Goal: Transaction & Acquisition: Book appointment/travel/reservation

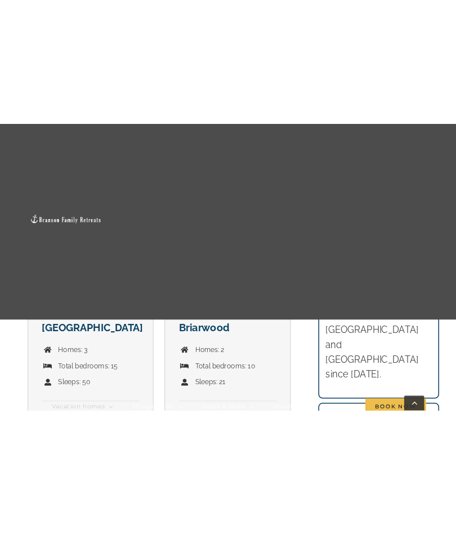
scroll to position [1885, 0]
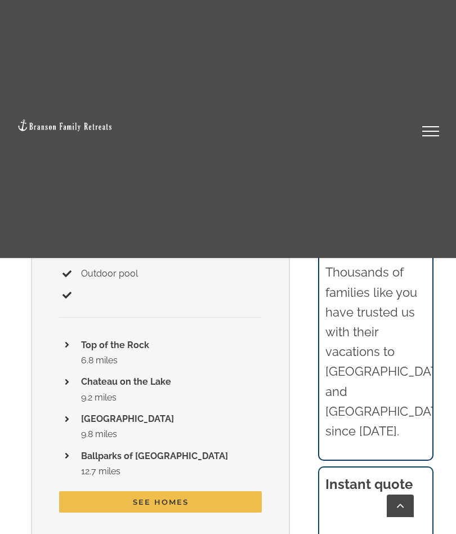
click at [425, 135] on link "Toggle Menu" at bounding box center [430, 131] width 45 height 10
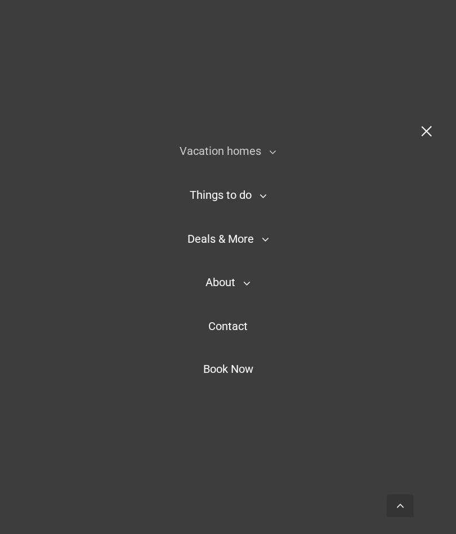
click at [192, 153] on span "Vacation homes" at bounding box center [221, 151] width 82 height 14
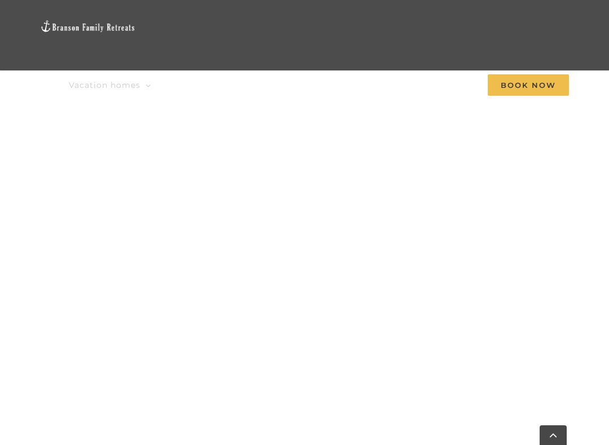
scroll to position [982, 0]
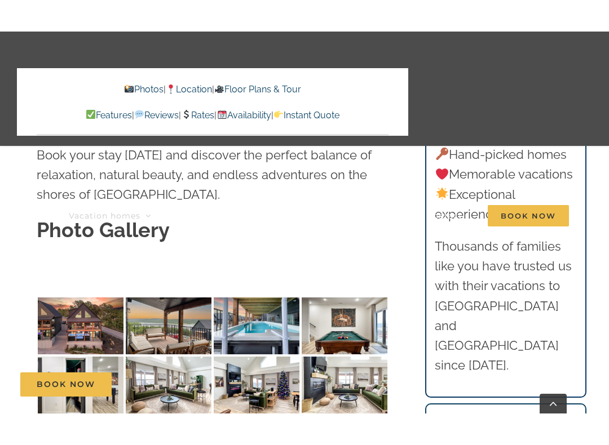
scroll to position [3366, 0]
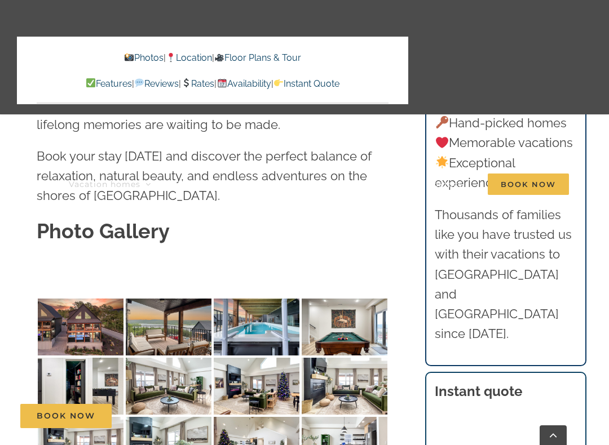
click at [79, 310] on img at bounding box center [81, 327] width 86 height 57
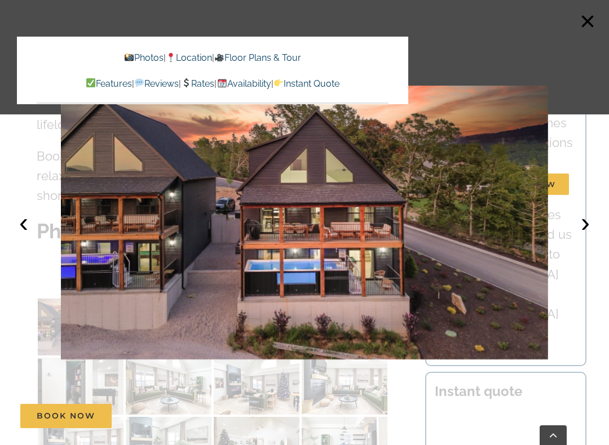
click at [581, 221] on button "›" at bounding box center [584, 222] width 25 height 25
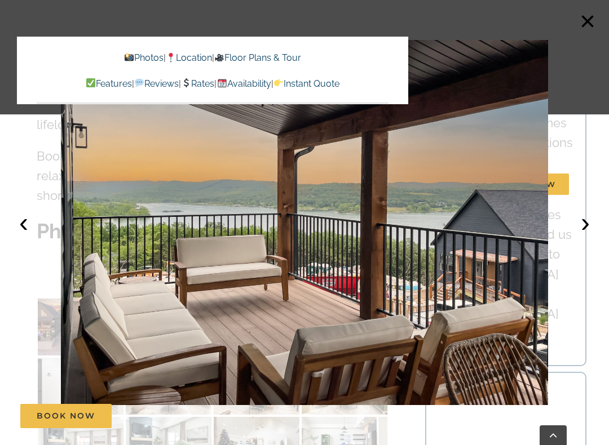
click at [577, 221] on button "›" at bounding box center [584, 222] width 25 height 25
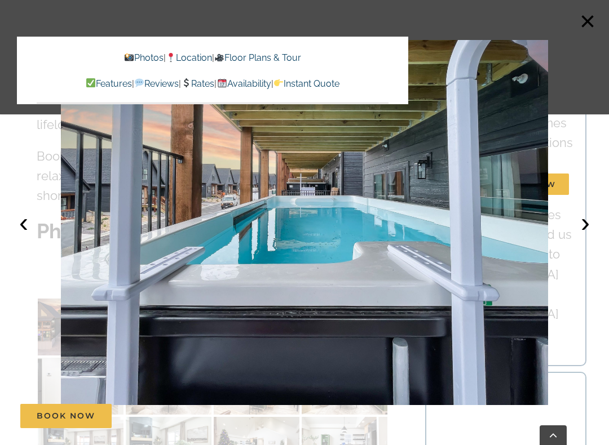
click at [579, 219] on button "›" at bounding box center [584, 222] width 25 height 25
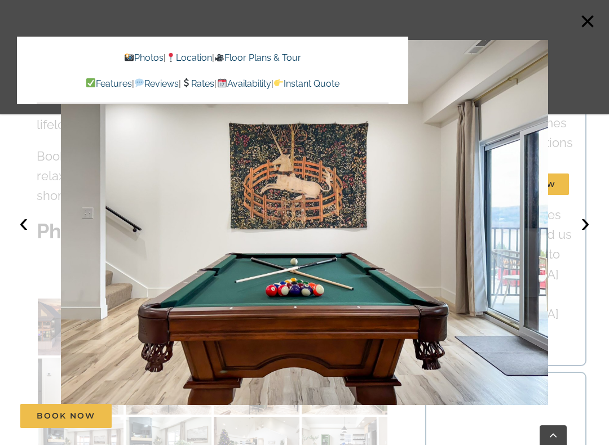
click at [580, 218] on button "›" at bounding box center [584, 222] width 25 height 25
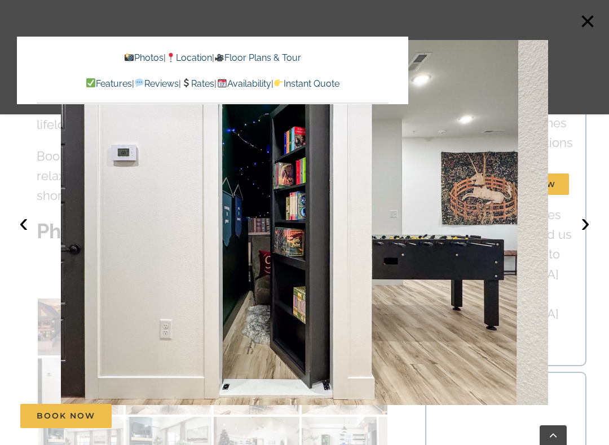
click at [583, 220] on button "›" at bounding box center [584, 222] width 25 height 25
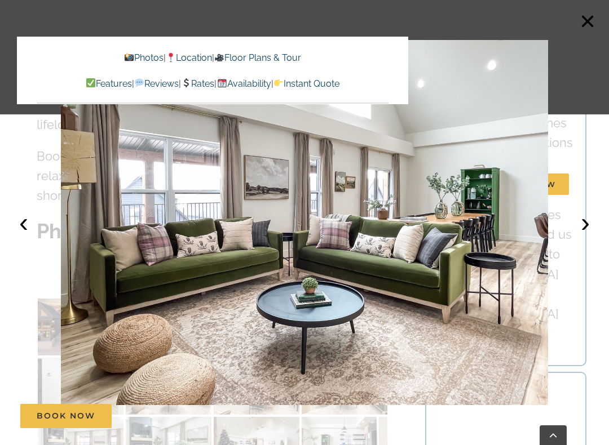
click at [575, 221] on button "›" at bounding box center [584, 222] width 25 height 25
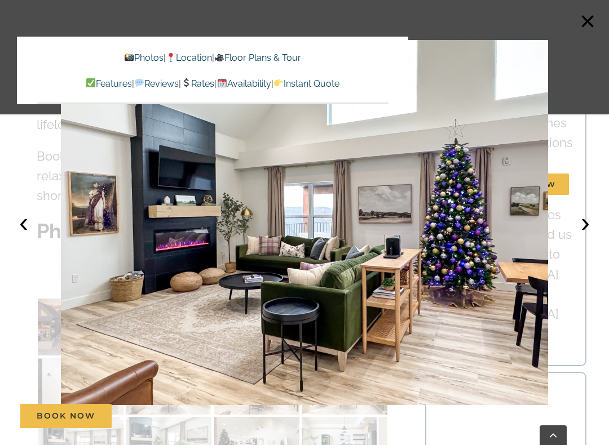
click at [578, 219] on button "›" at bounding box center [584, 222] width 25 height 25
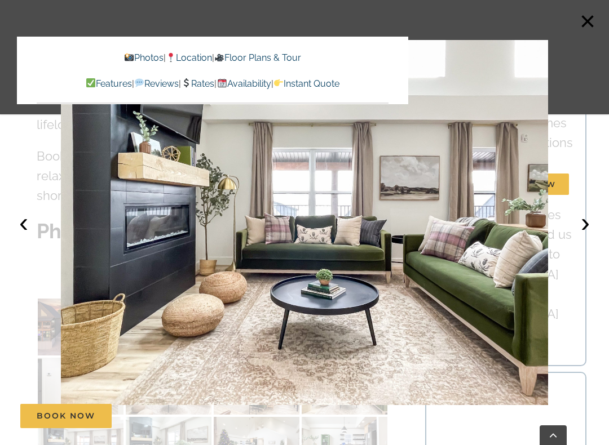
click at [578, 216] on button "›" at bounding box center [584, 222] width 25 height 25
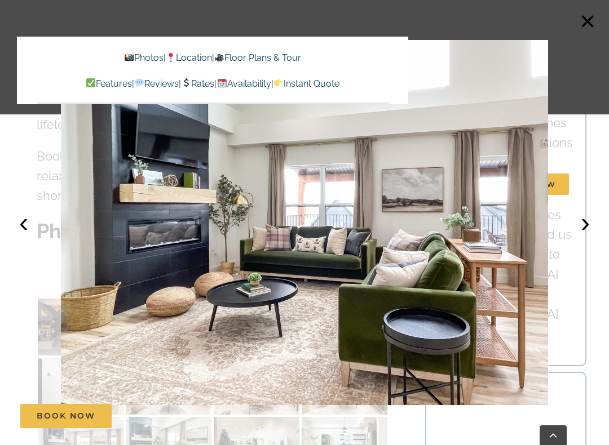
click at [578, 211] on button "›" at bounding box center [584, 222] width 25 height 25
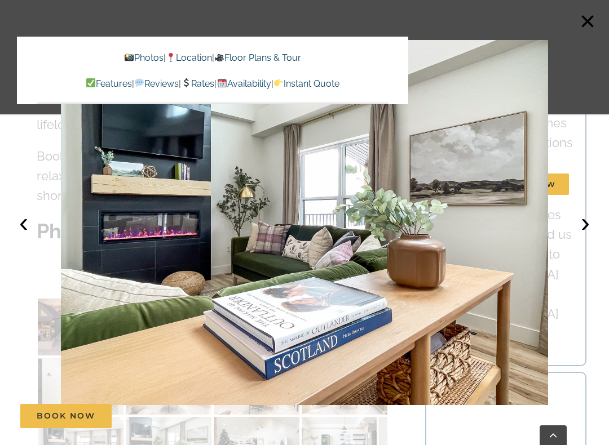
click at [576, 212] on button "›" at bounding box center [584, 222] width 25 height 25
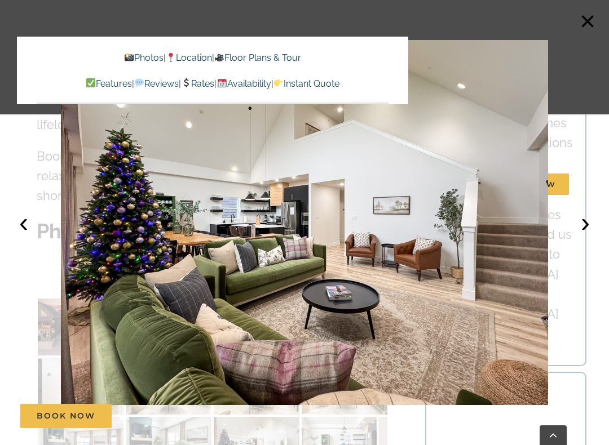
click at [576, 212] on button "›" at bounding box center [584, 222] width 25 height 25
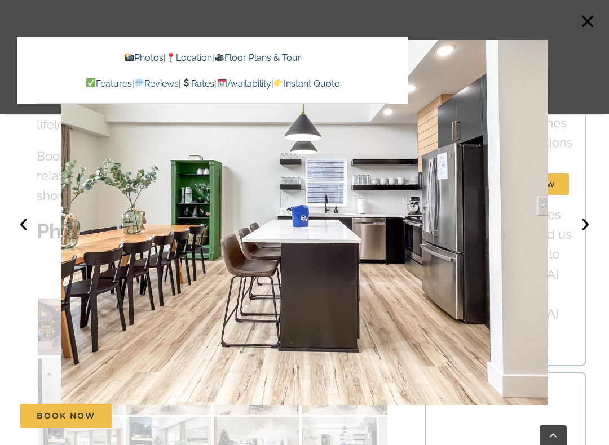
click at [574, 214] on button "›" at bounding box center [584, 222] width 25 height 25
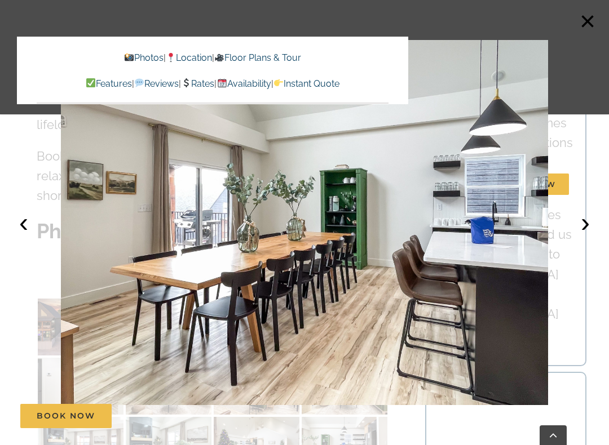
click at [577, 220] on button "›" at bounding box center [584, 222] width 25 height 25
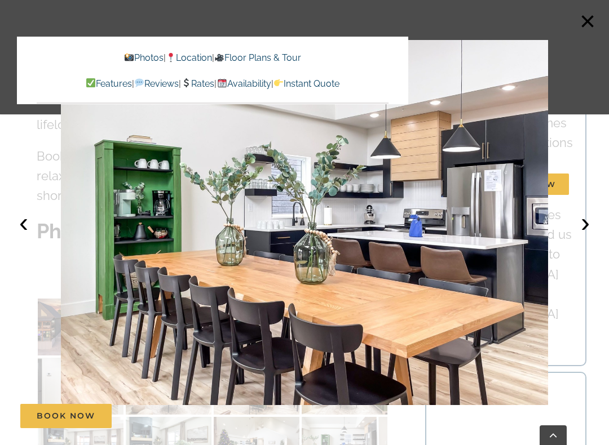
click at [580, 216] on button "›" at bounding box center [584, 222] width 25 height 25
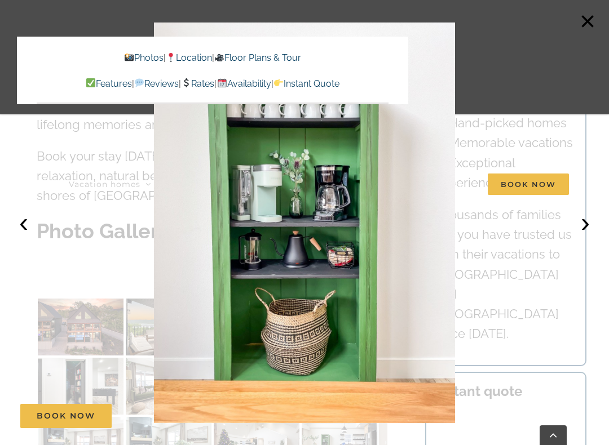
click at [583, 211] on button "›" at bounding box center [584, 222] width 25 height 25
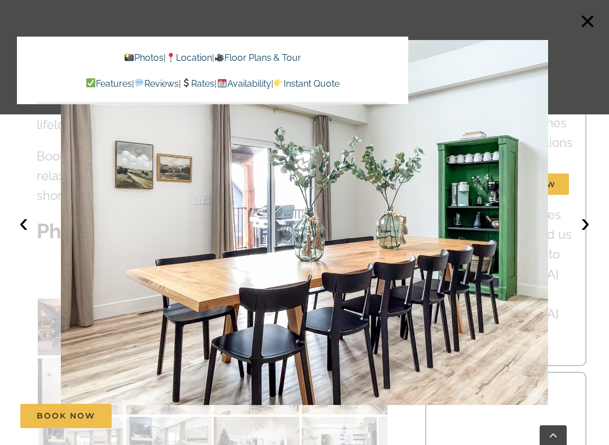
click at [583, 217] on button "›" at bounding box center [584, 222] width 25 height 25
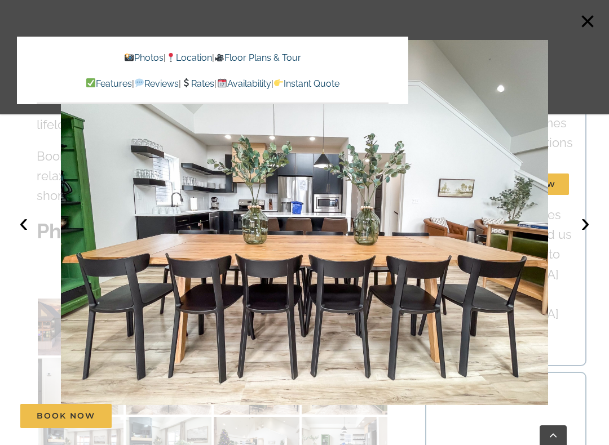
click at [580, 217] on button "›" at bounding box center [584, 222] width 25 height 25
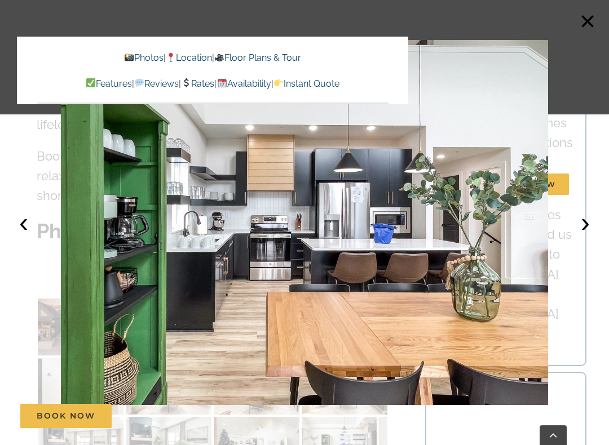
click at [576, 221] on button "›" at bounding box center [584, 222] width 25 height 25
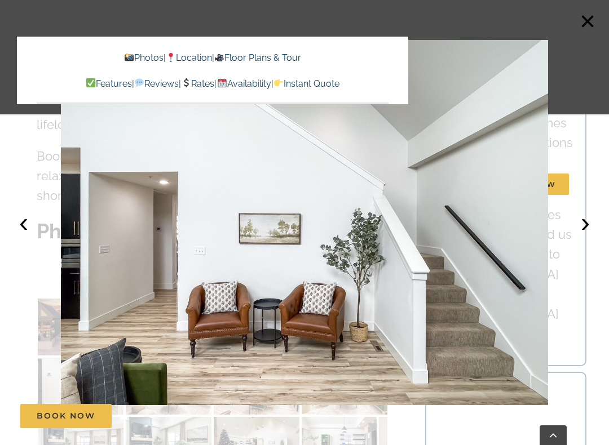
click at [577, 219] on button "›" at bounding box center [584, 222] width 25 height 25
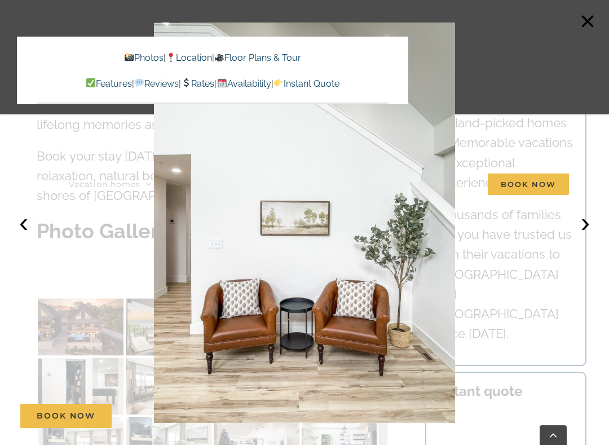
click at [573, 220] on button "›" at bounding box center [584, 222] width 25 height 25
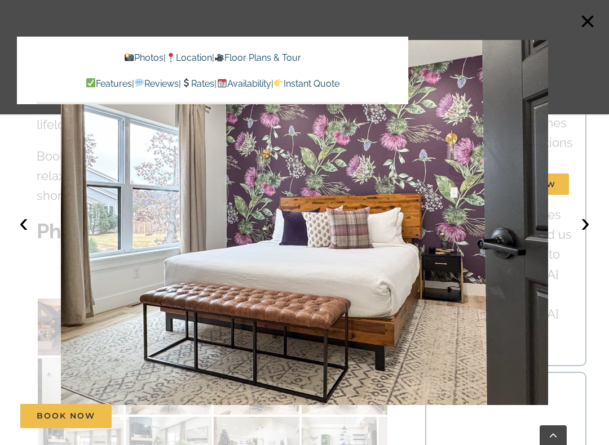
click at [574, 218] on button "›" at bounding box center [584, 222] width 25 height 25
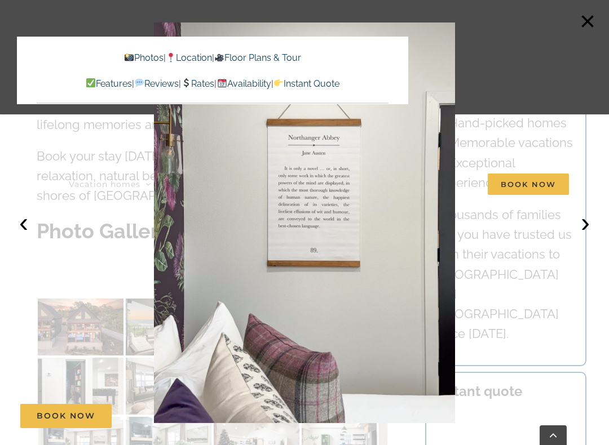
click at [575, 214] on button "›" at bounding box center [584, 222] width 25 height 25
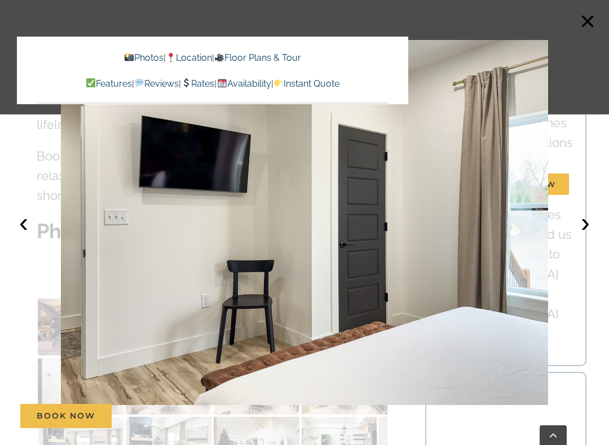
click at [578, 211] on button "›" at bounding box center [584, 222] width 25 height 25
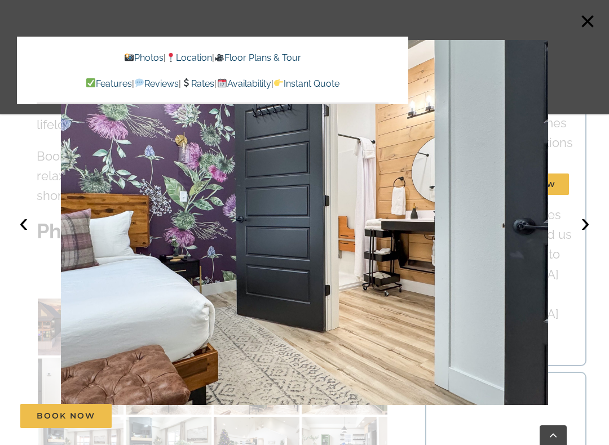
click at [579, 210] on button "›" at bounding box center [584, 222] width 25 height 25
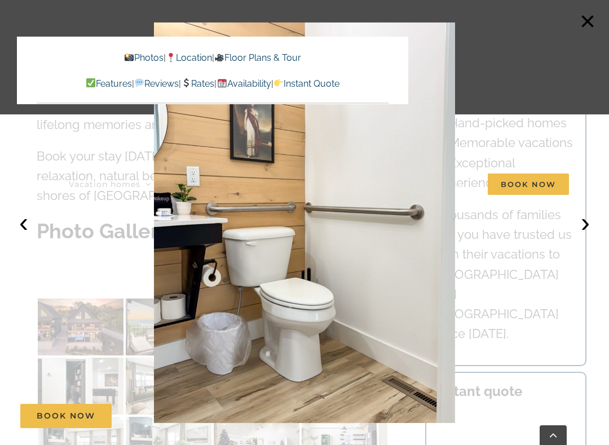
click at [583, 206] on div "Vacation homes 2 to 3 Bedrooms Mini Camp | 2 Bedrooms Mini Pearl | 2 Bedrooms M…" at bounding box center [304, 123] width 575 height 247
click at [582, 219] on button "›" at bounding box center [584, 222] width 25 height 25
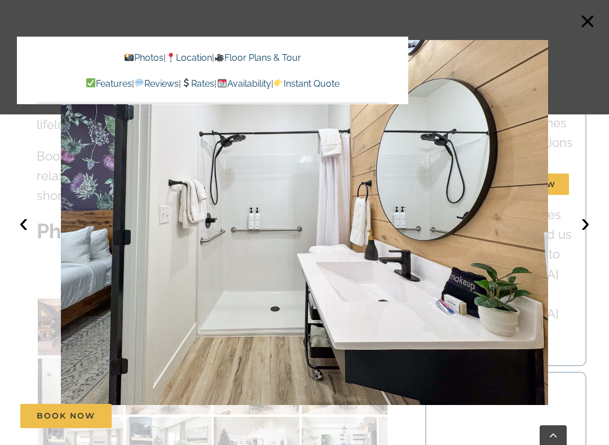
click at [584, 214] on button "›" at bounding box center [584, 222] width 25 height 25
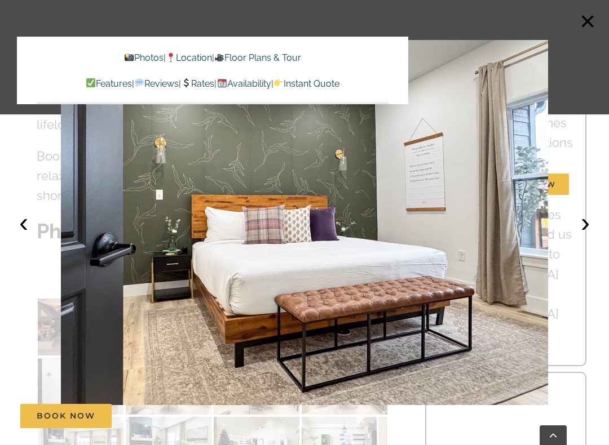
click at [582, 212] on button "›" at bounding box center [584, 222] width 25 height 25
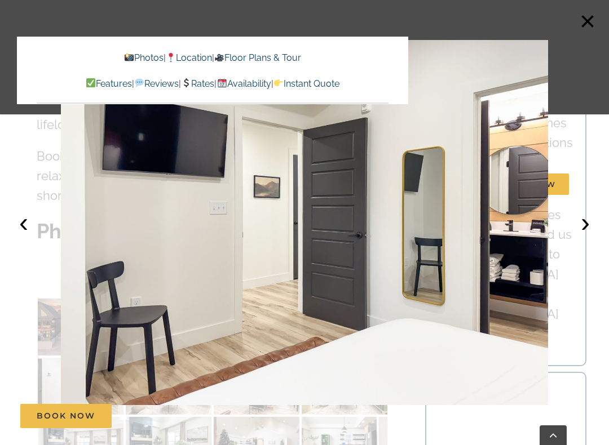
click at [572, 220] on button "›" at bounding box center [584, 222] width 25 height 25
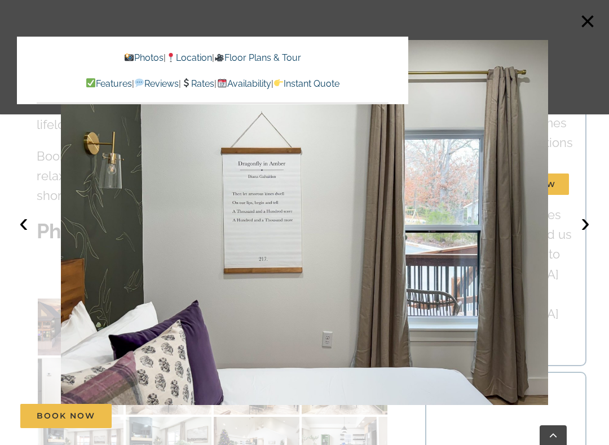
click at [580, 213] on button "›" at bounding box center [584, 222] width 25 height 25
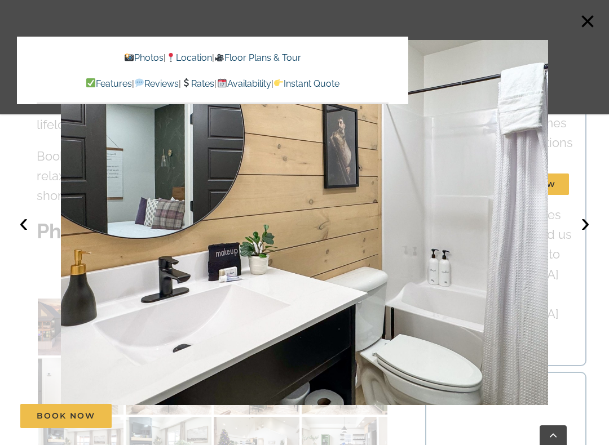
click at [579, 212] on button "›" at bounding box center [584, 222] width 25 height 25
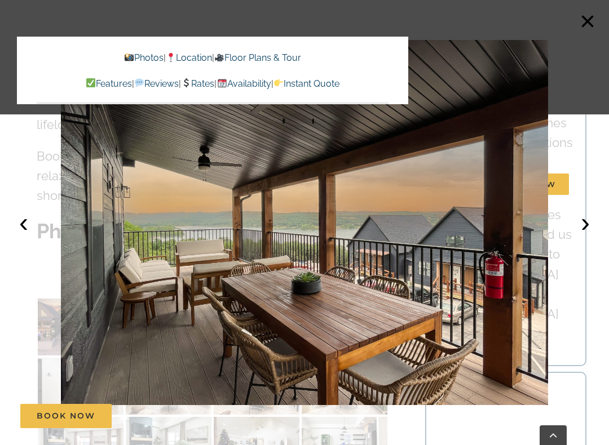
click at [574, 219] on button "›" at bounding box center [584, 222] width 25 height 25
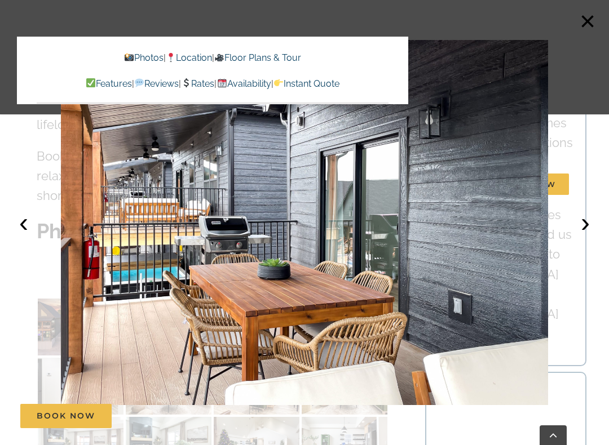
click at [580, 214] on button "›" at bounding box center [584, 222] width 25 height 25
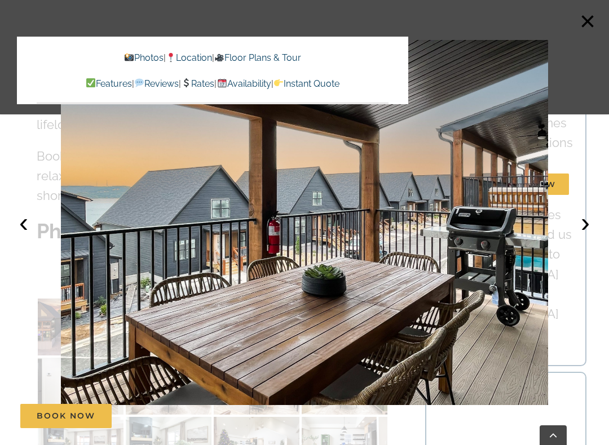
click at [581, 212] on button "›" at bounding box center [584, 222] width 25 height 25
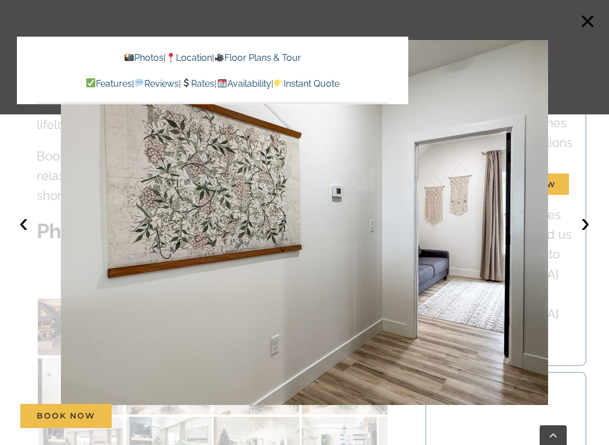
click at [582, 210] on button "›" at bounding box center [584, 222] width 25 height 25
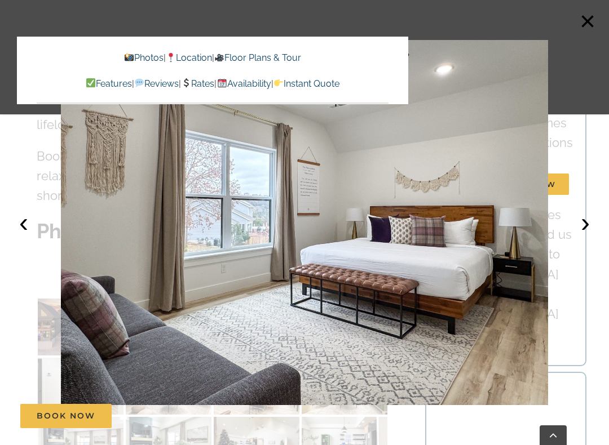
click at [584, 211] on button "›" at bounding box center [584, 222] width 25 height 25
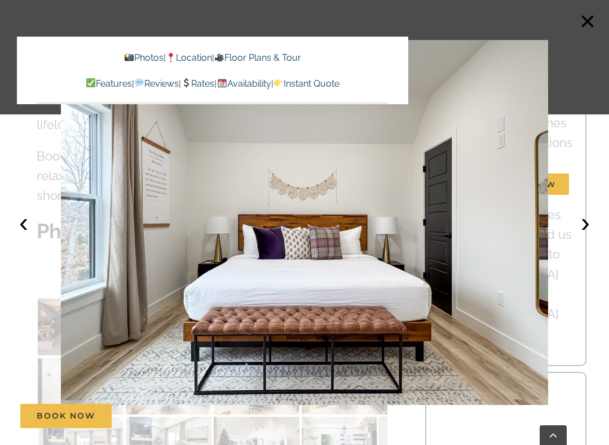
click at [583, 211] on button "›" at bounding box center [584, 222] width 25 height 25
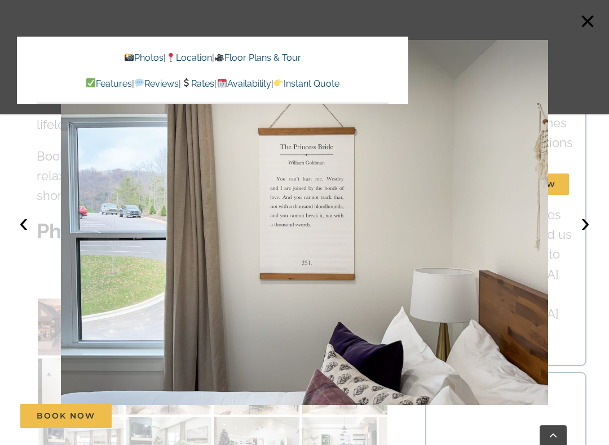
click at [580, 210] on button "›" at bounding box center [584, 222] width 25 height 25
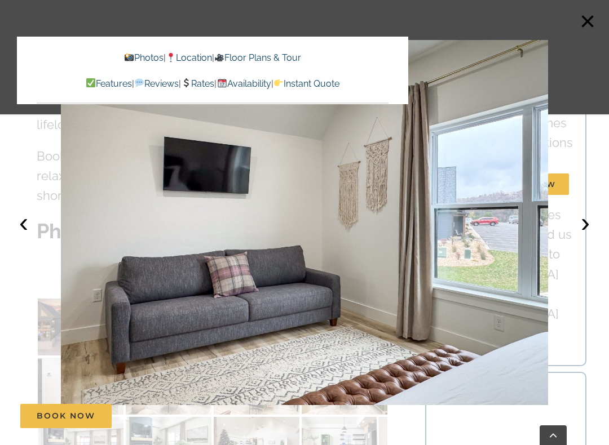
click at [583, 211] on button "›" at bounding box center [584, 222] width 25 height 25
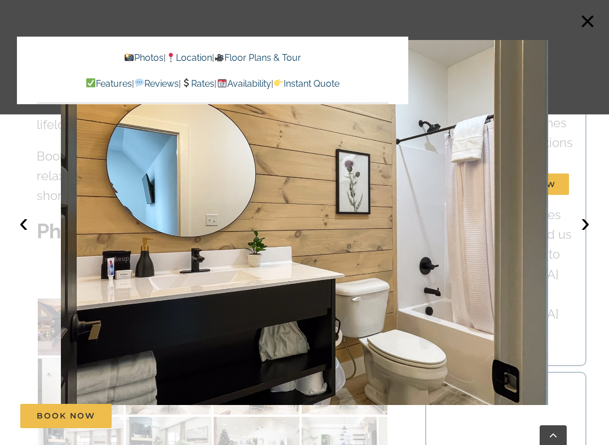
click at [583, 211] on button "›" at bounding box center [584, 222] width 25 height 25
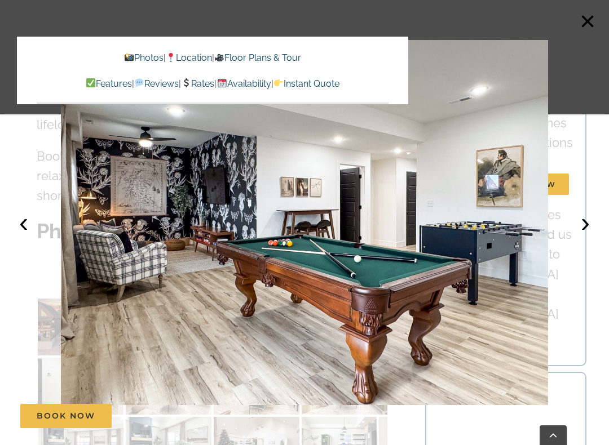
click at [584, 211] on button "›" at bounding box center [584, 222] width 25 height 25
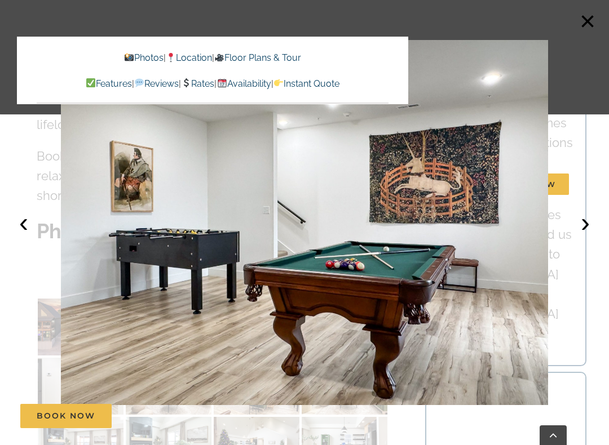
click at [582, 211] on button "›" at bounding box center [584, 222] width 25 height 25
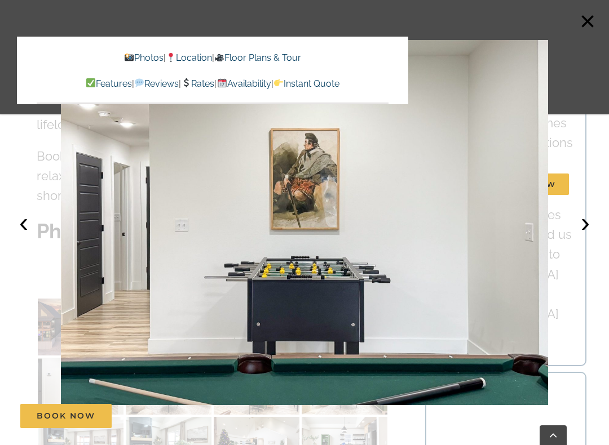
click at [583, 210] on button "›" at bounding box center [584, 222] width 25 height 25
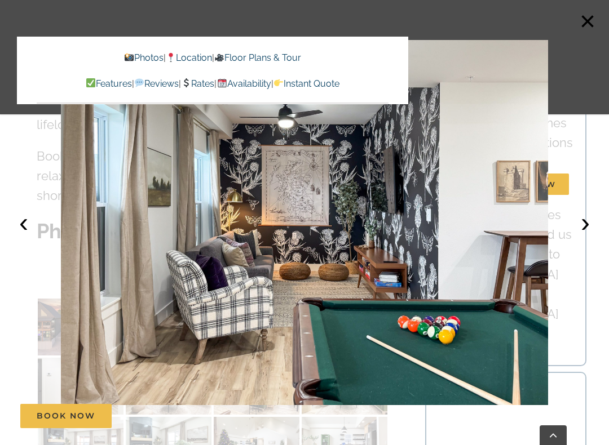
click at [581, 211] on button "›" at bounding box center [584, 222] width 25 height 25
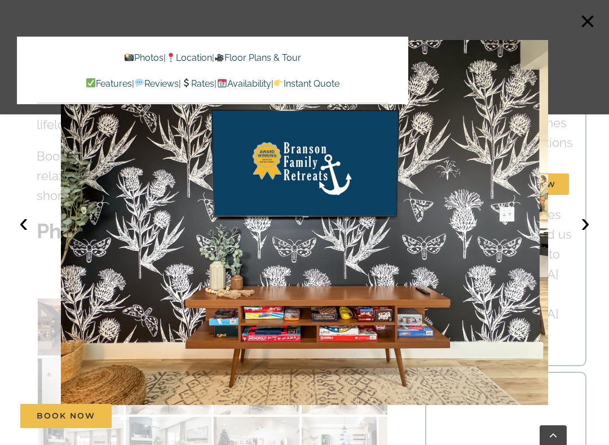
click at [581, 211] on button "›" at bounding box center [584, 222] width 25 height 25
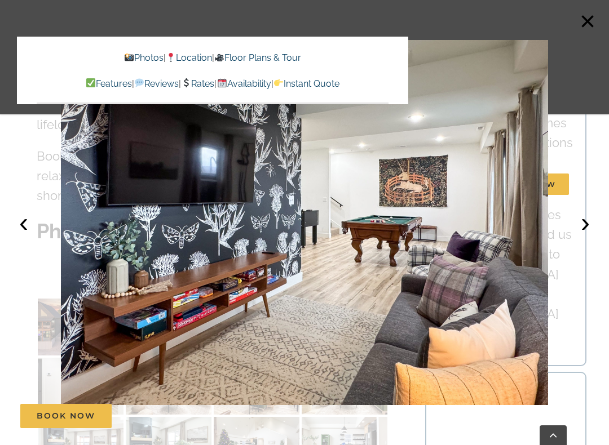
click at [583, 211] on button "›" at bounding box center [584, 222] width 25 height 25
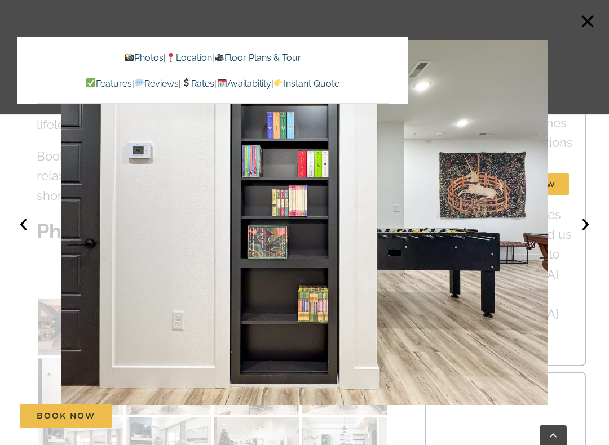
click at [583, 211] on button "›" at bounding box center [584, 222] width 25 height 25
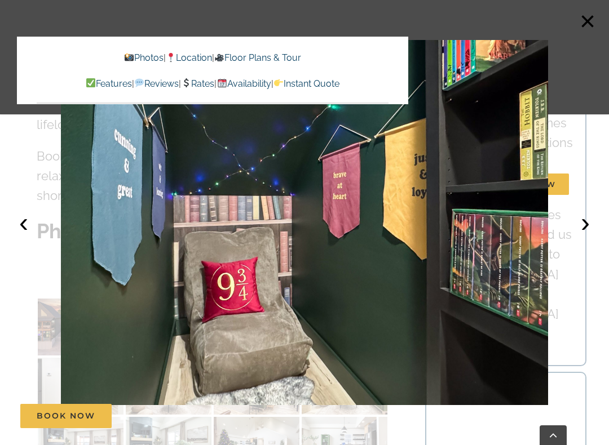
click at [580, 212] on button "›" at bounding box center [584, 222] width 25 height 25
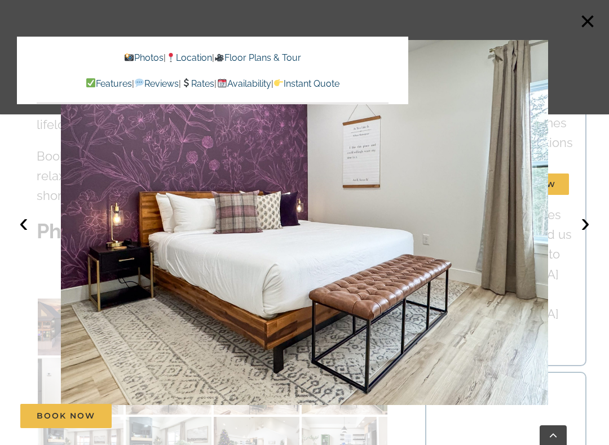
click at [584, 210] on button "›" at bounding box center [584, 222] width 25 height 25
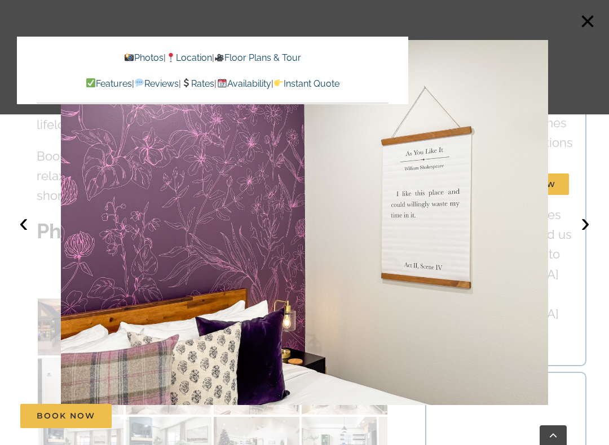
click at [587, 210] on button "›" at bounding box center [584, 222] width 25 height 25
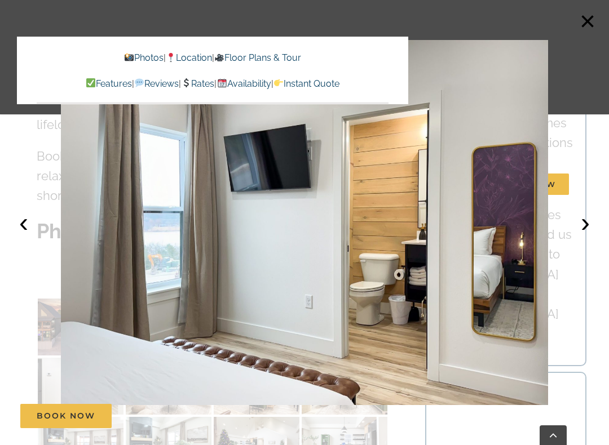
click at [585, 208] on div "Vacation homes 2 to 3 Bedrooms Mini Camp | 2 Bedrooms Mini Pearl | 2 Bedrooms M…" at bounding box center [304, 123] width 575 height 247
click at [587, 220] on button "›" at bounding box center [584, 222] width 25 height 25
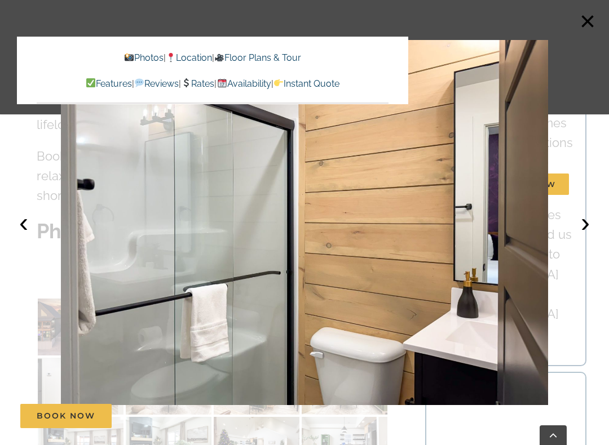
click at [585, 218] on button "›" at bounding box center [584, 222] width 25 height 25
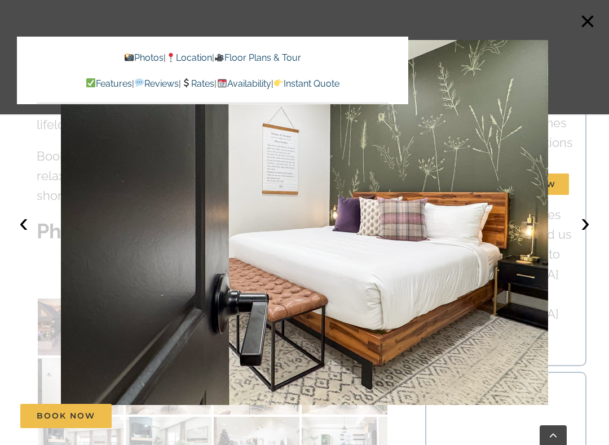
click at [587, 216] on button "›" at bounding box center [584, 222] width 25 height 25
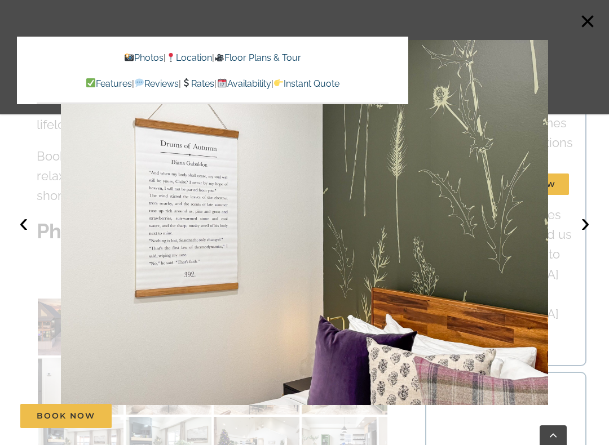
click at [586, 214] on button "›" at bounding box center [584, 222] width 25 height 25
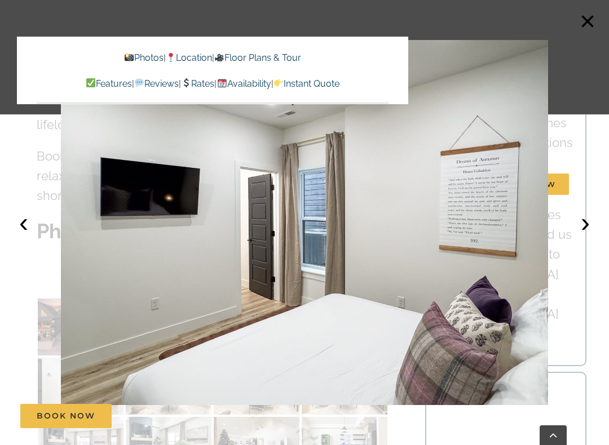
click at [585, 215] on button "›" at bounding box center [584, 222] width 25 height 25
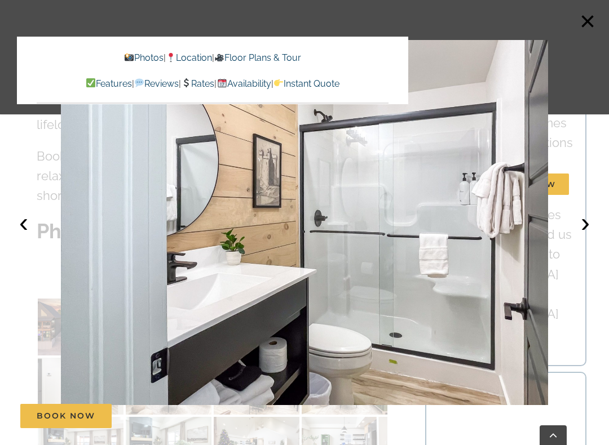
click at [584, 213] on button "›" at bounding box center [584, 222] width 25 height 25
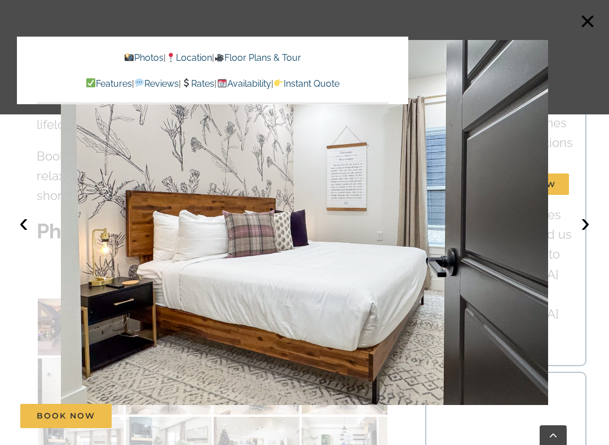
click at [584, 214] on button "›" at bounding box center [584, 222] width 25 height 25
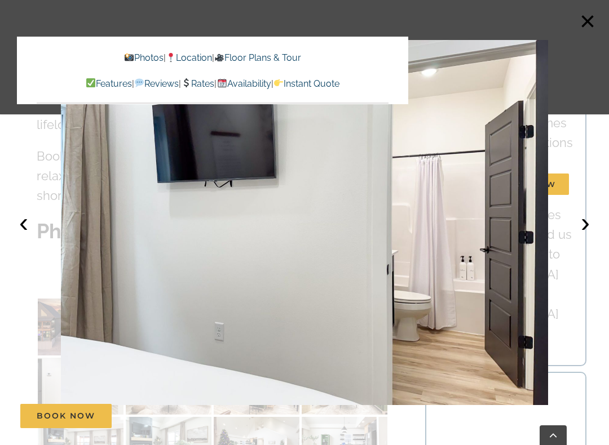
click at [582, 215] on button "›" at bounding box center [584, 222] width 25 height 25
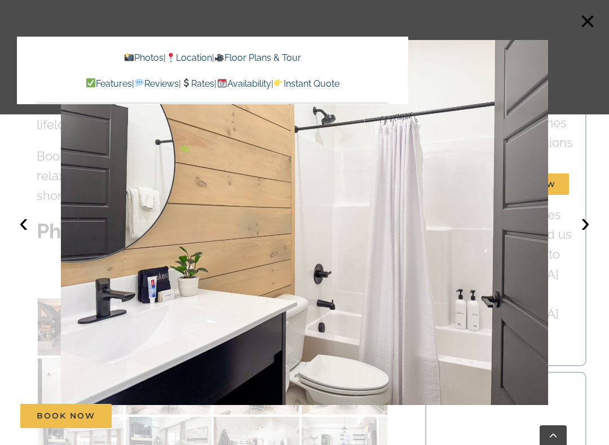
click at [581, 215] on button "›" at bounding box center [584, 222] width 25 height 25
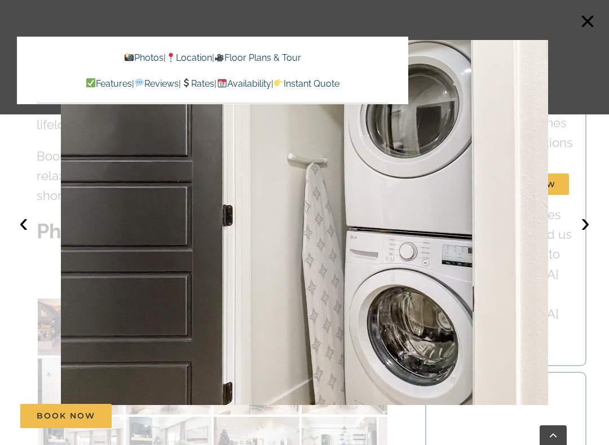
click at [581, 215] on button "›" at bounding box center [584, 222] width 25 height 25
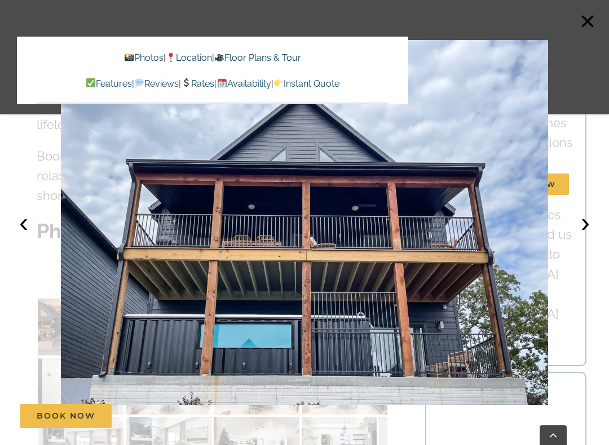
click at [582, 215] on button "›" at bounding box center [584, 222] width 25 height 25
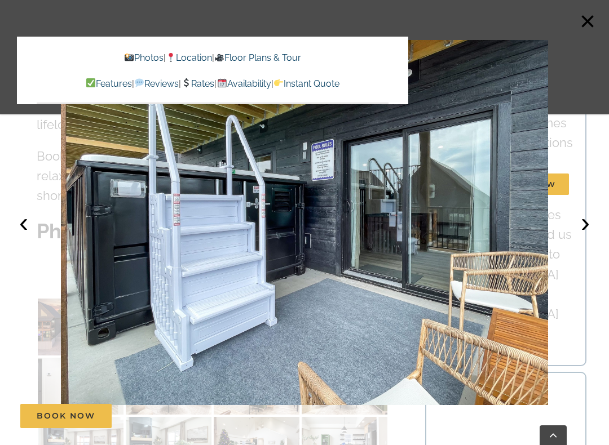
click at [582, 216] on button "›" at bounding box center [584, 222] width 25 height 25
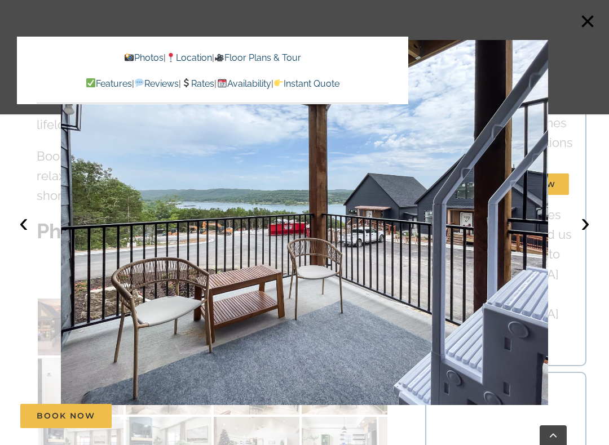
click at [583, 215] on button "›" at bounding box center [584, 222] width 25 height 25
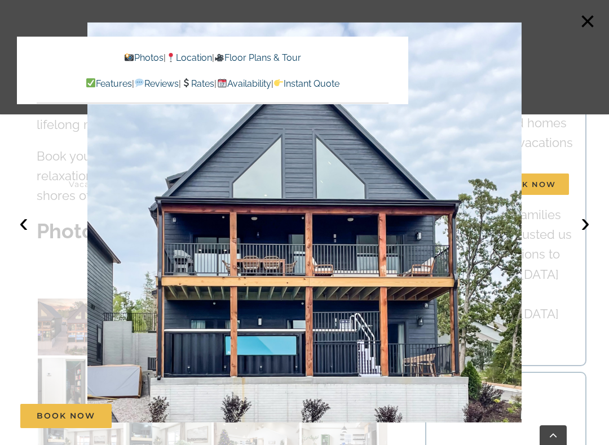
click at [583, 214] on button "›" at bounding box center [584, 222] width 25 height 25
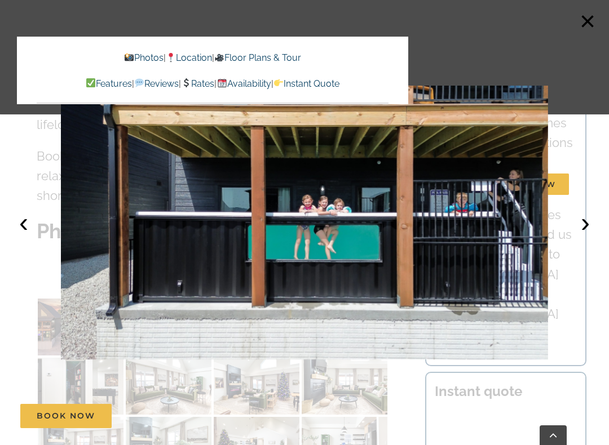
click at [583, 213] on button "›" at bounding box center [584, 222] width 25 height 25
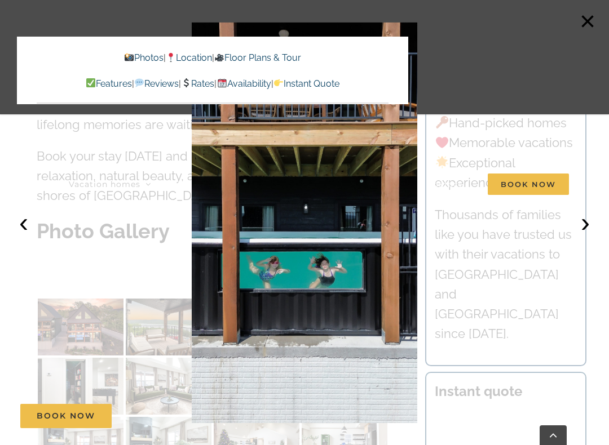
click at [584, 212] on button "›" at bounding box center [584, 222] width 25 height 25
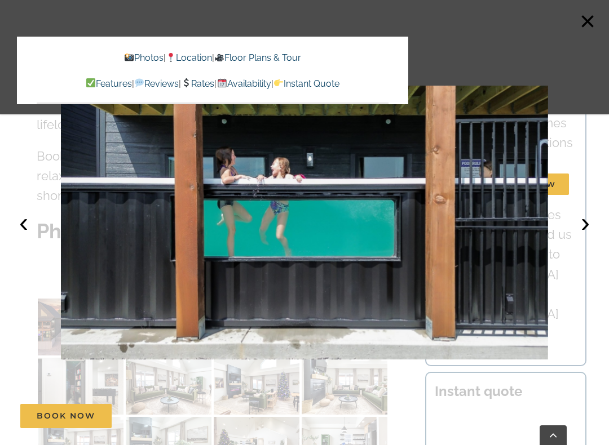
click at [587, 208] on div "Vacation homes 2 to 3 Bedrooms Mini Camp | 2 Bedrooms Mini Pearl | 2 Bedrooms M…" at bounding box center [304, 123] width 575 height 247
click at [586, 224] on button "›" at bounding box center [584, 222] width 25 height 25
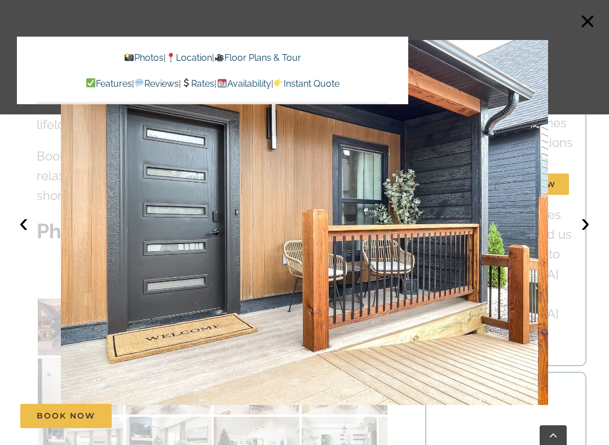
click at [584, 220] on button "›" at bounding box center [584, 222] width 25 height 25
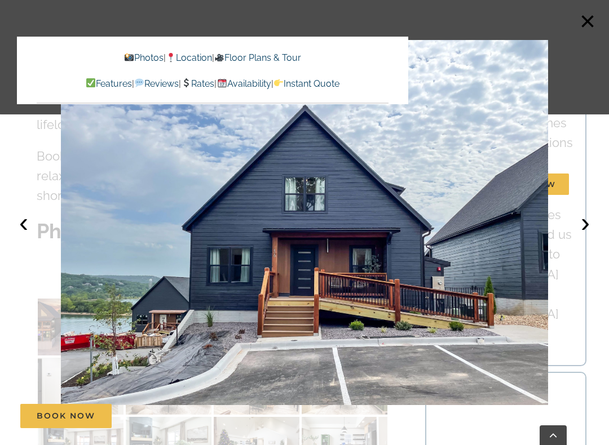
click at [581, 222] on button "›" at bounding box center [584, 222] width 25 height 25
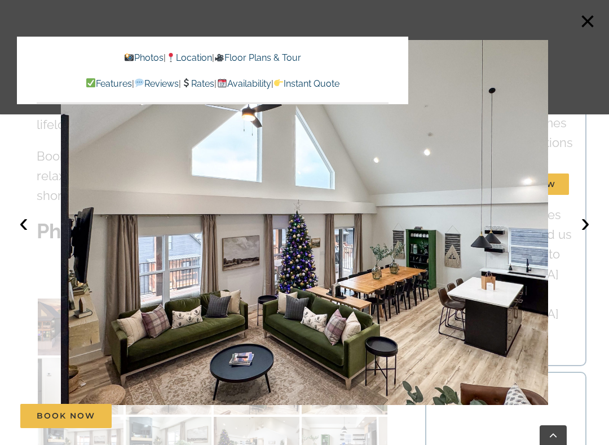
click at [584, 217] on button "›" at bounding box center [584, 222] width 25 height 25
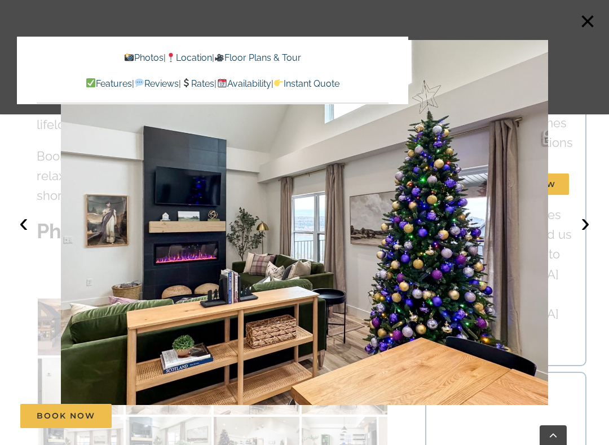
click at [585, 214] on button "›" at bounding box center [584, 222] width 25 height 25
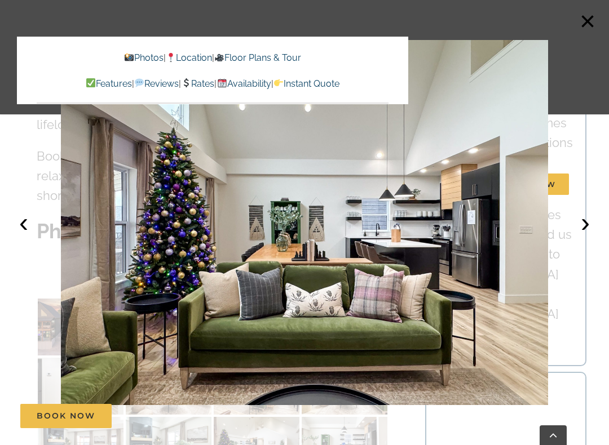
click at [584, 213] on button "›" at bounding box center [584, 222] width 25 height 25
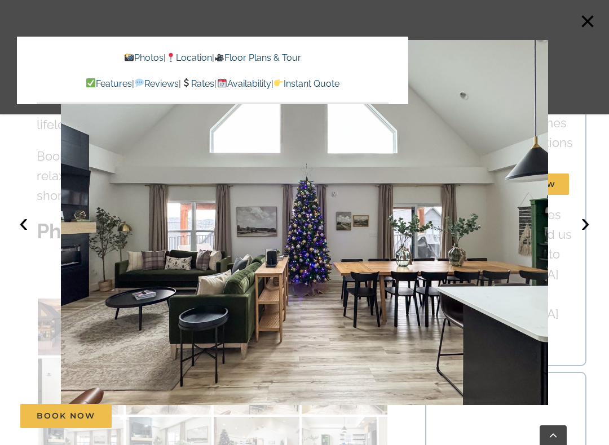
click at [574, 222] on button "›" at bounding box center [584, 222] width 25 height 25
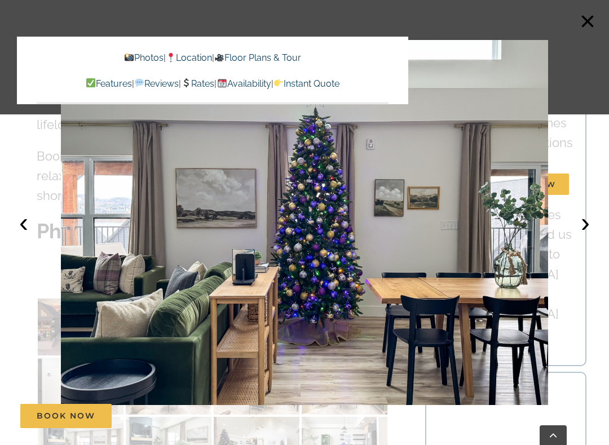
click at [578, 223] on button "›" at bounding box center [584, 222] width 25 height 25
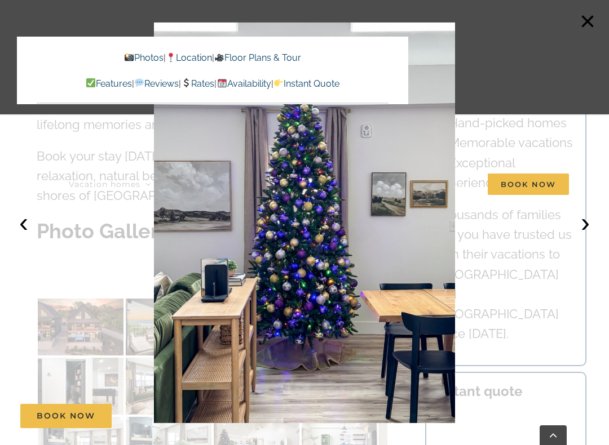
click at [582, 219] on button "›" at bounding box center [584, 222] width 25 height 25
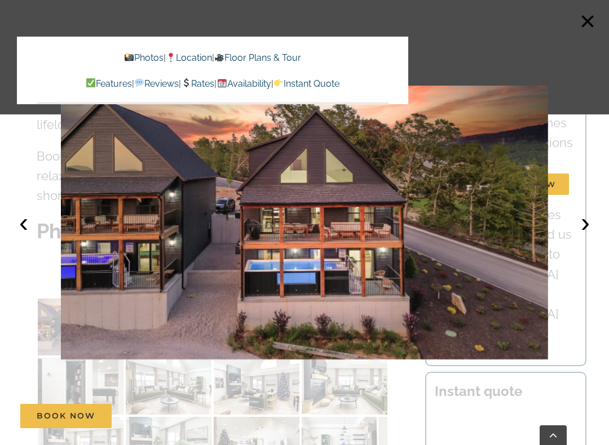
click at [585, 221] on button "›" at bounding box center [584, 222] width 25 height 25
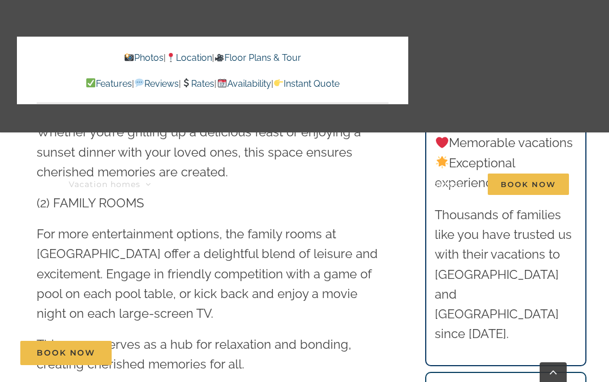
scroll to position [2533, 0]
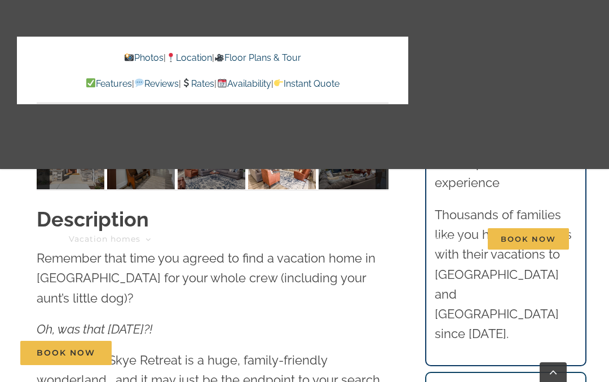
scroll to position [1055, 0]
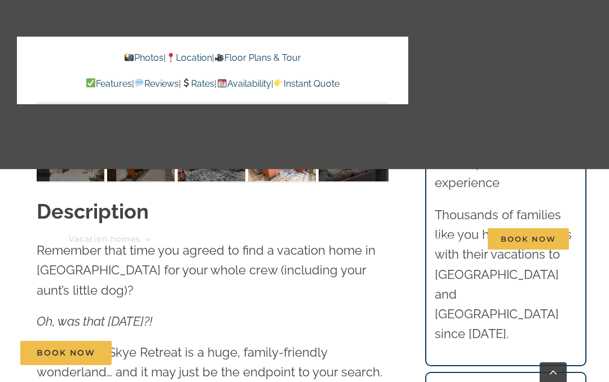
click at [260, 50] on div "Photos | Location | Floor Plans & Tour Features | Reviews | Rates | Availabilit…" at bounding box center [212, 71] width 391 height 68
click at [259, 54] on link "Floor Plans & Tour" at bounding box center [257, 57] width 87 height 11
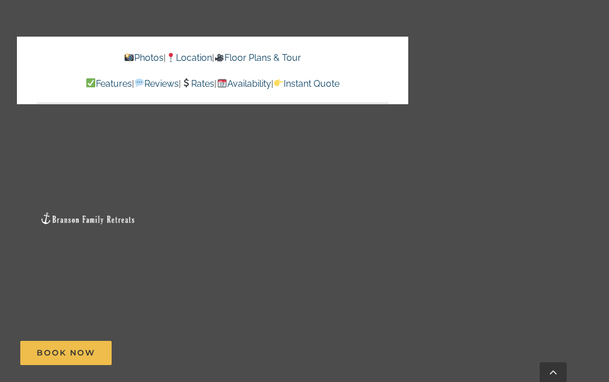
scroll to position [4077, 0]
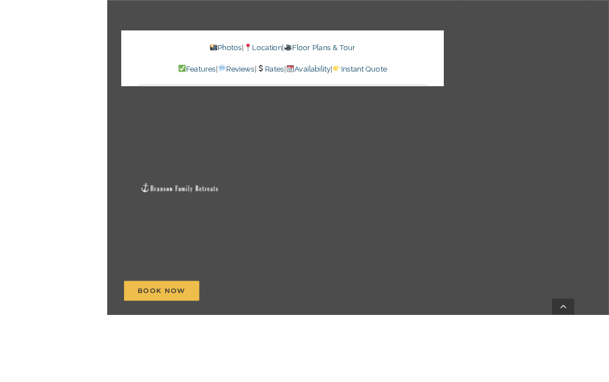
scroll to position [3963, 0]
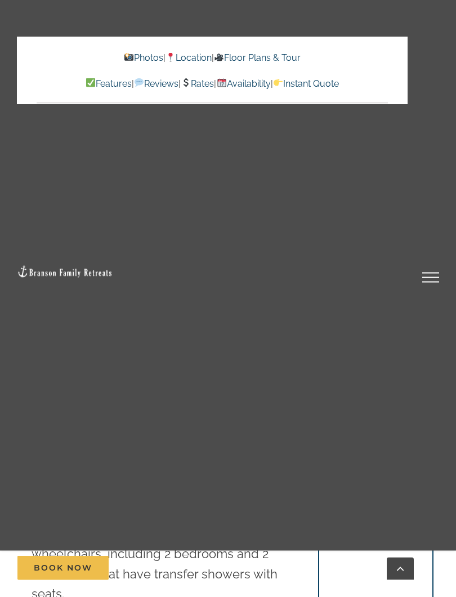
scroll to position [1605, 0]
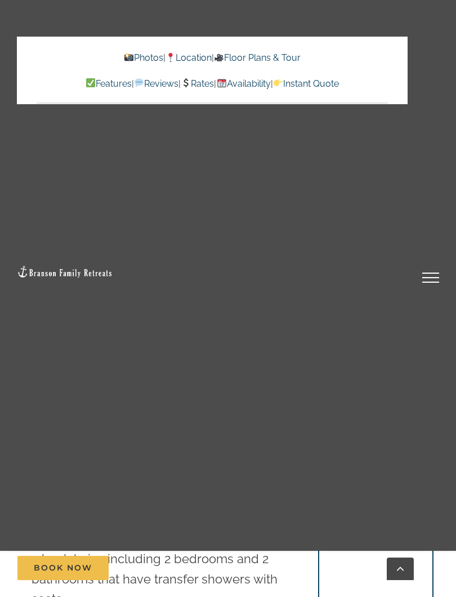
click at [430, 276] on link "Toggle Menu" at bounding box center [430, 278] width 45 height 10
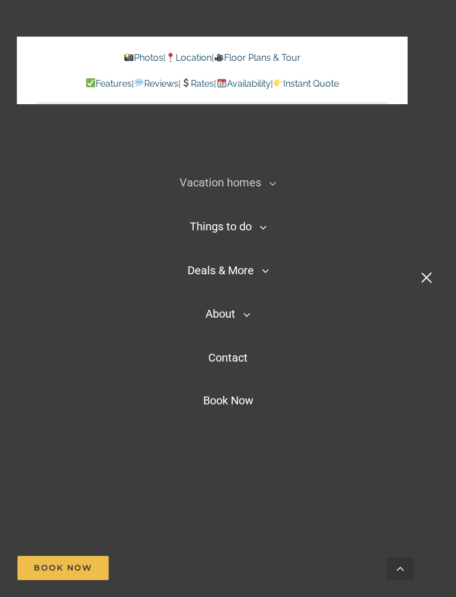
click at [429, 277] on link "Toggle Menu" at bounding box center [430, 278] width 45 height 10
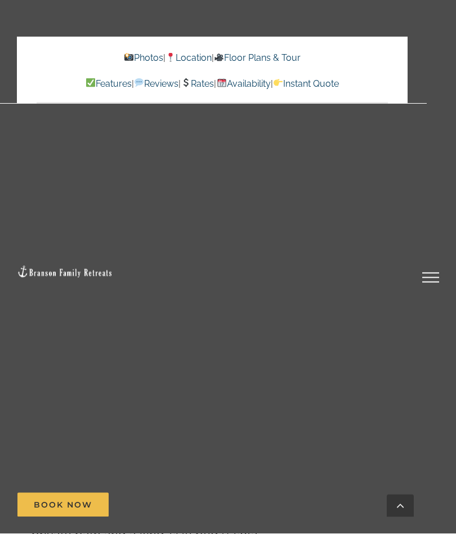
scroll to position [1115, 0]
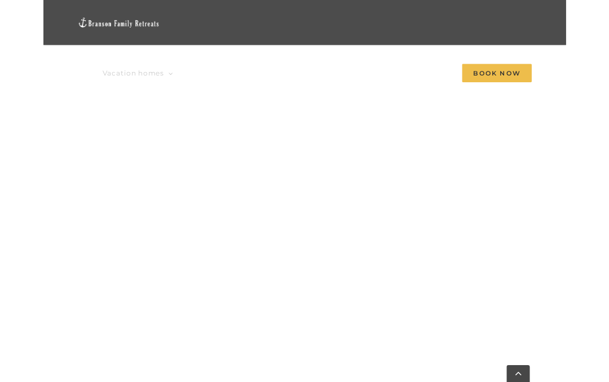
scroll to position [885, 0]
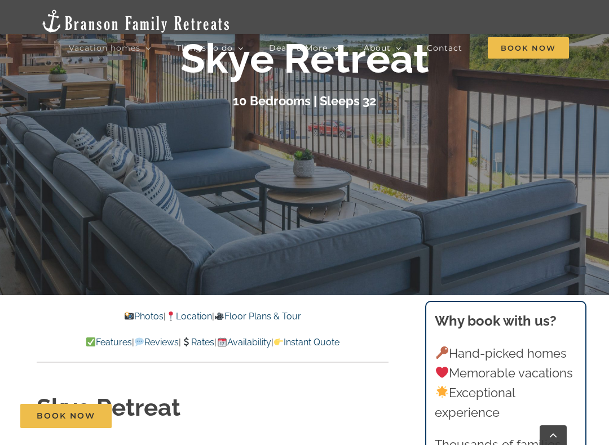
click at [131, 314] on link "Photos" at bounding box center [142, 316] width 39 height 11
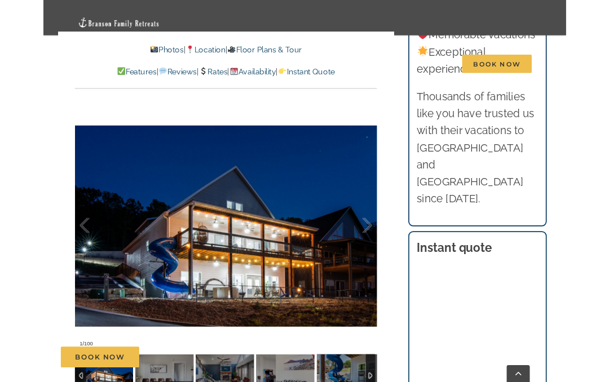
scroll to position [805, 0]
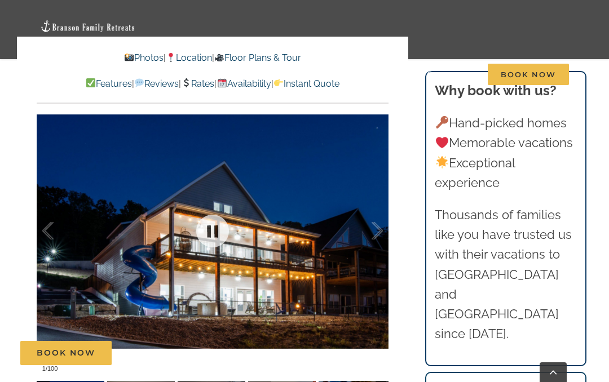
click at [291, 256] on div at bounding box center [213, 231] width 352 height 292
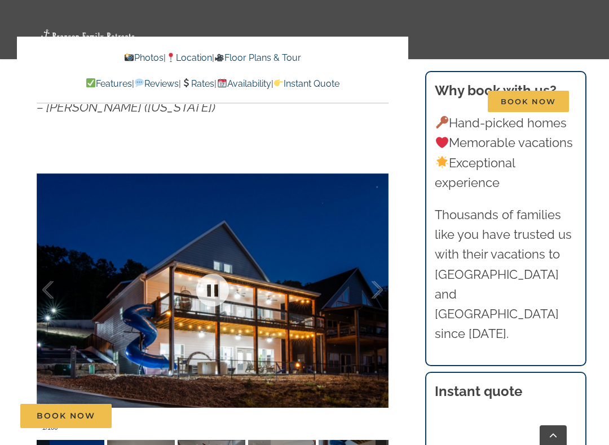
scroll to position [812, 0]
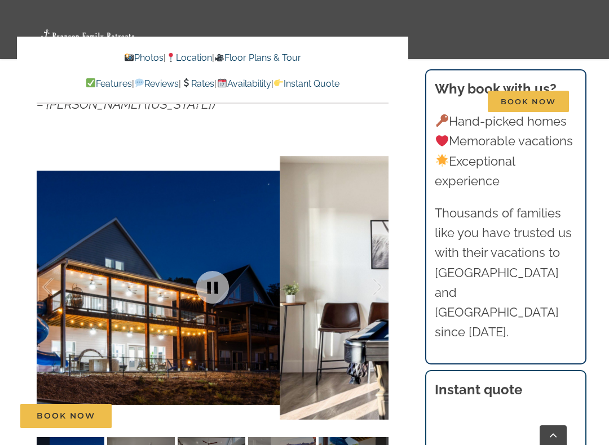
click at [379, 259] on div at bounding box center [365, 287] width 35 height 70
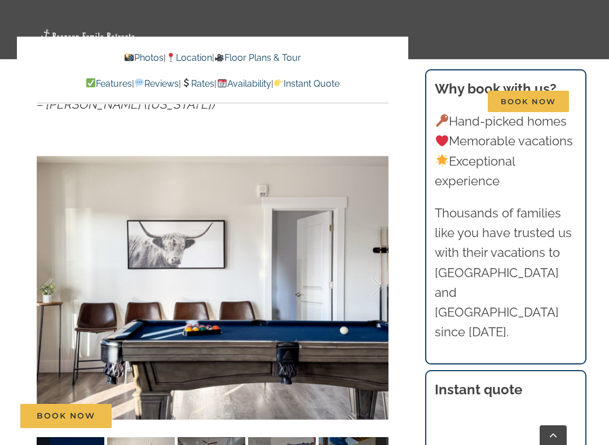
click at [377, 268] on div at bounding box center [365, 287] width 35 height 70
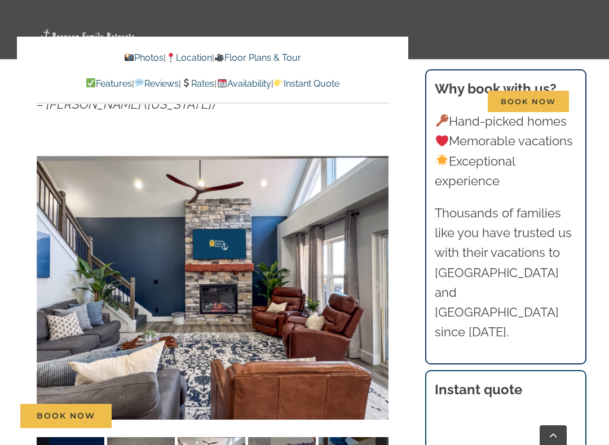
scroll to position [814, 0]
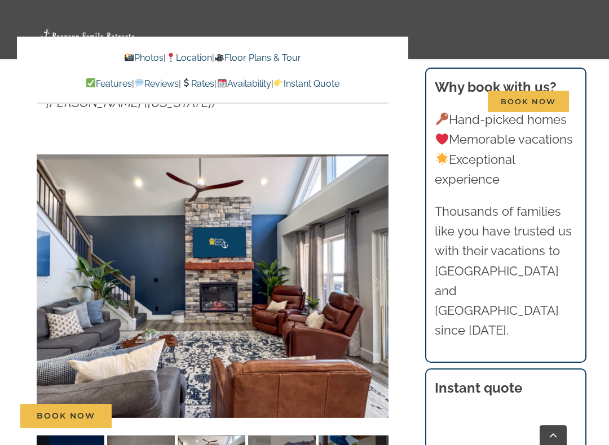
click at [380, 257] on div at bounding box center [365, 286] width 35 height 70
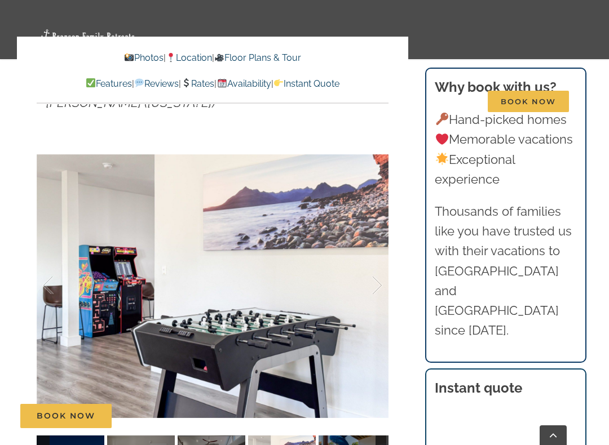
click at [376, 255] on div at bounding box center [365, 286] width 35 height 70
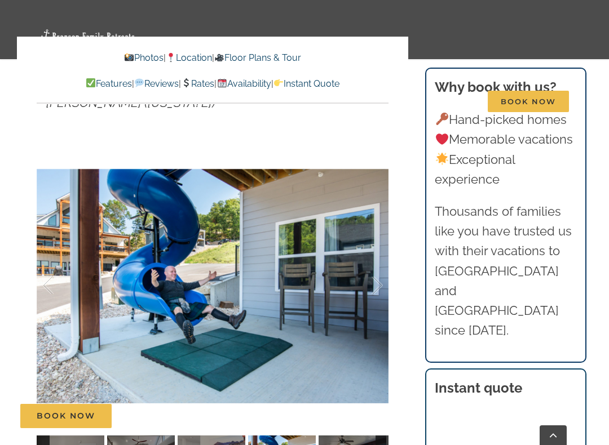
click at [373, 258] on div at bounding box center [365, 286] width 35 height 70
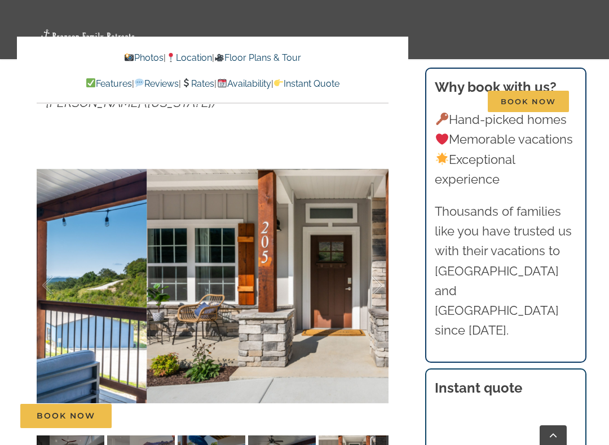
click at [372, 260] on div at bounding box center [365, 286] width 35 height 70
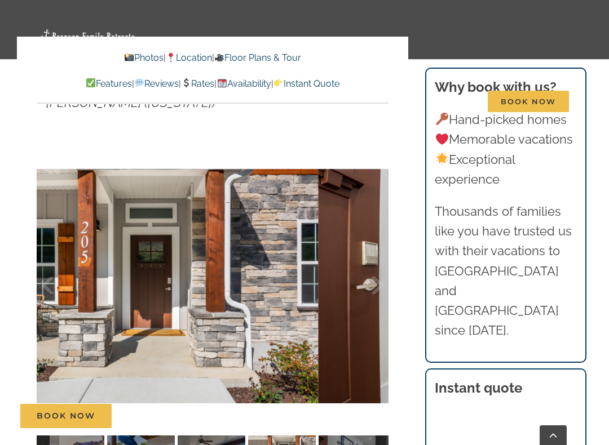
click at [375, 259] on div at bounding box center [365, 286] width 35 height 70
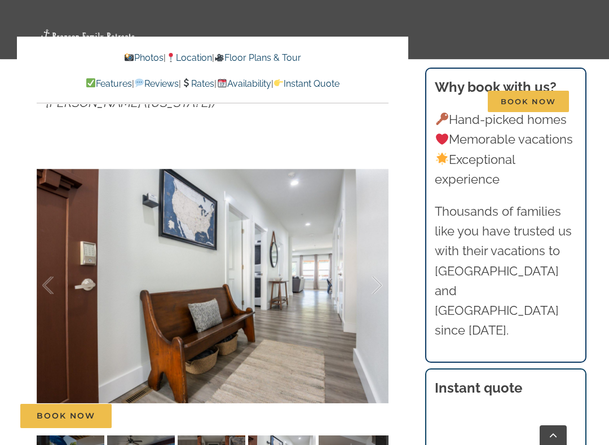
click at [371, 252] on div at bounding box center [365, 286] width 35 height 70
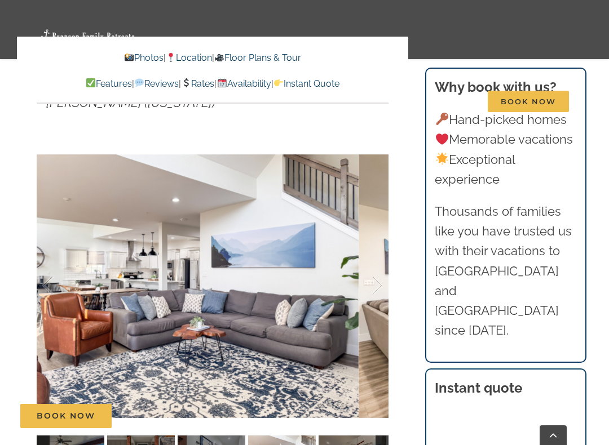
click at [373, 260] on div at bounding box center [365, 286] width 35 height 70
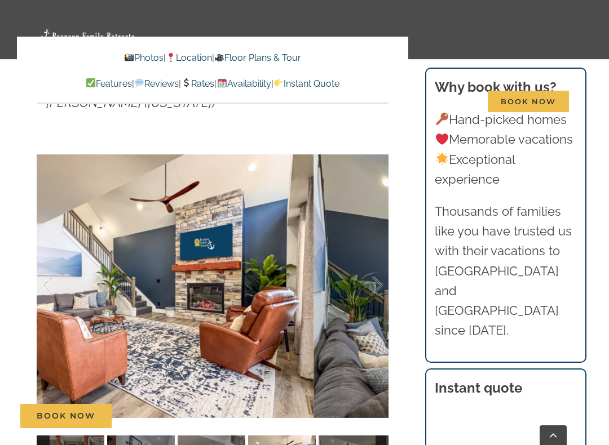
click at [370, 257] on div at bounding box center [365, 286] width 35 height 70
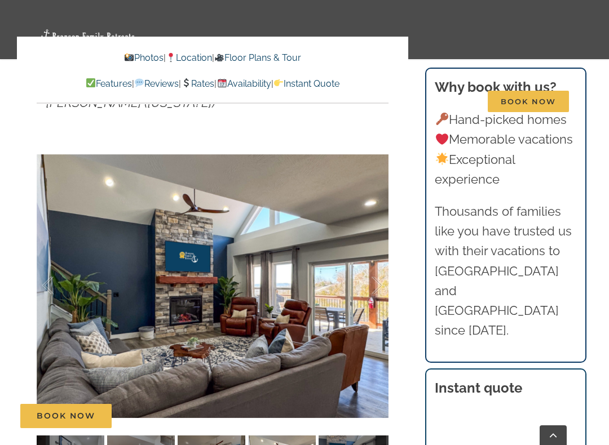
click at [371, 254] on div at bounding box center [365, 286] width 35 height 70
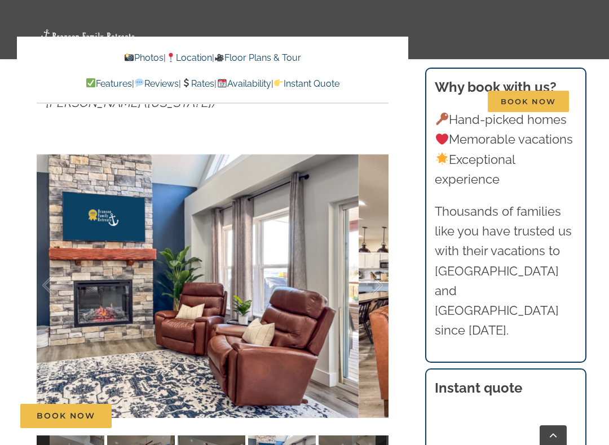
click at [370, 258] on div at bounding box center [365, 286] width 35 height 70
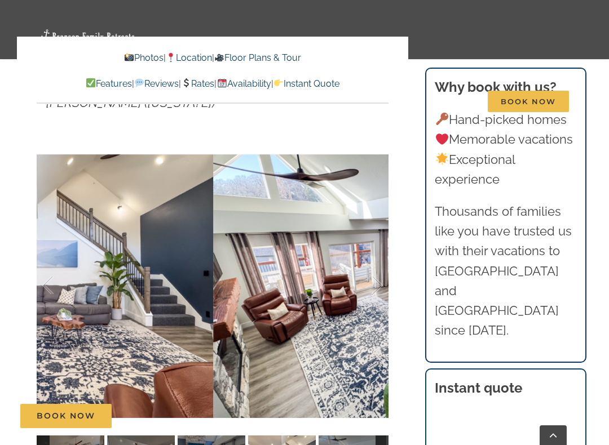
click at [367, 255] on div at bounding box center [365, 286] width 35 height 70
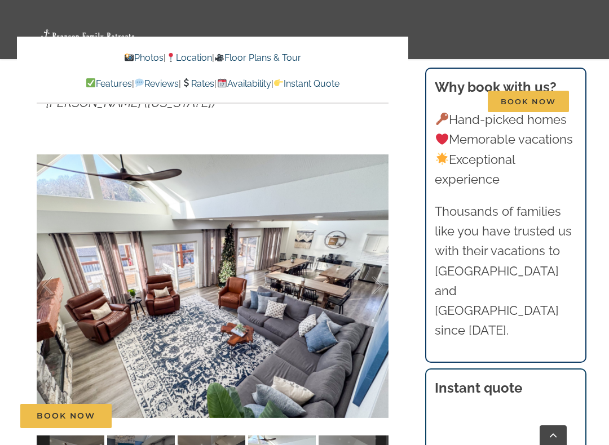
click at [372, 263] on div at bounding box center [365, 286] width 35 height 70
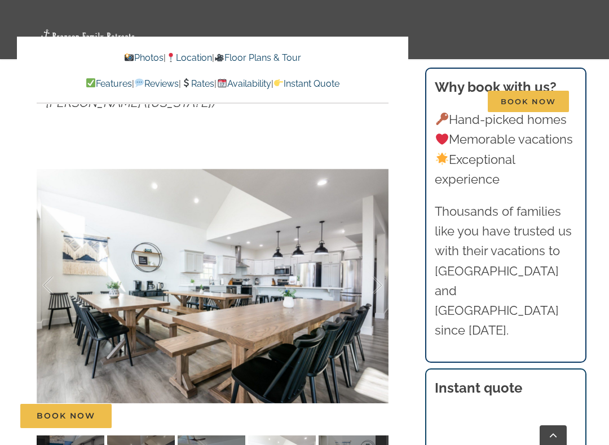
click at [370, 270] on div at bounding box center [365, 286] width 35 height 70
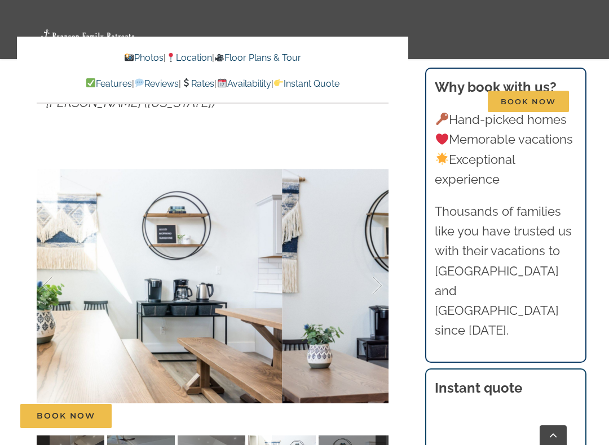
click at [368, 267] on div at bounding box center [365, 286] width 35 height 70
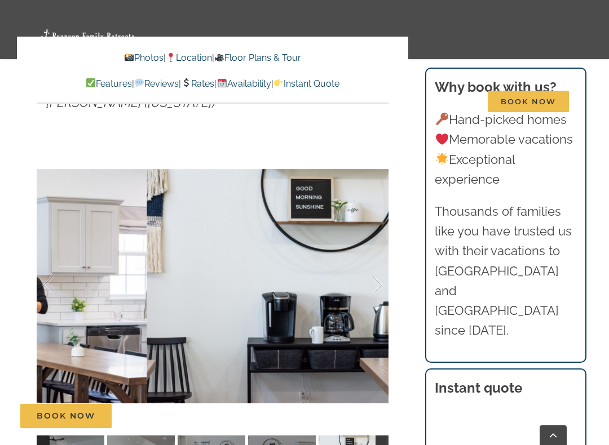
click at [374, 263] on div at bounding box center [365, 286] width 35 height 70
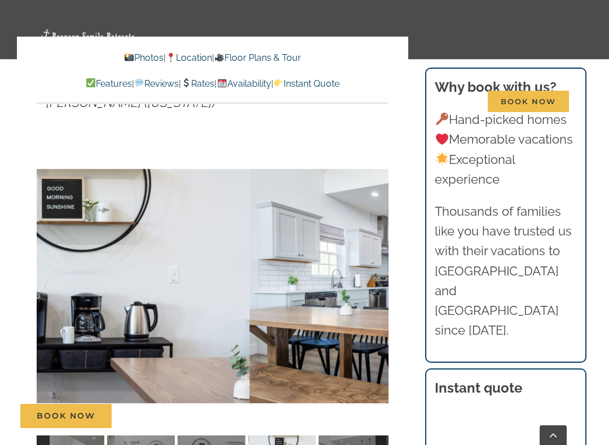
click at [367, 260] on div at bounding box center [365, 286] width 35 height 70
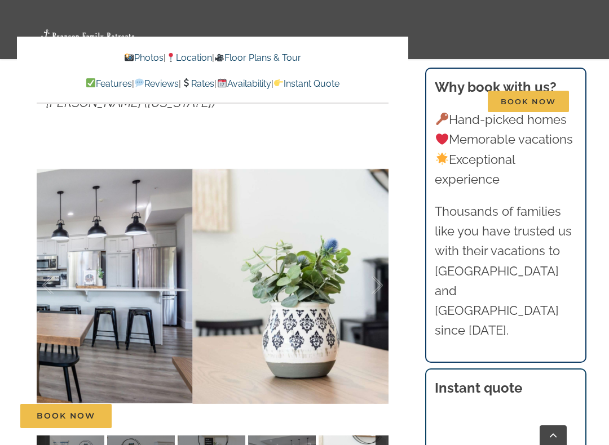
click at [367, 265] on div at bounding box center [365, 286] width 35 height 70
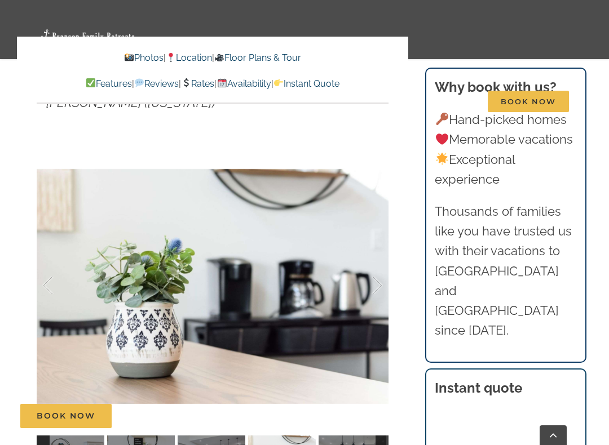
click at [370, 254] on div at bounding box center [365, 286] width 35 height 70
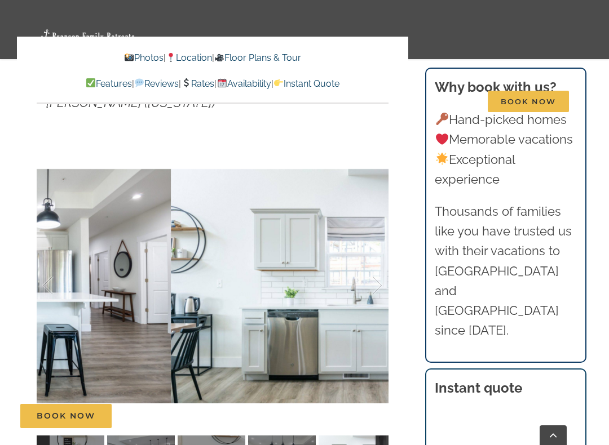
click at [375, 252] on div at bounding box center [365, 286] width 35 height 70
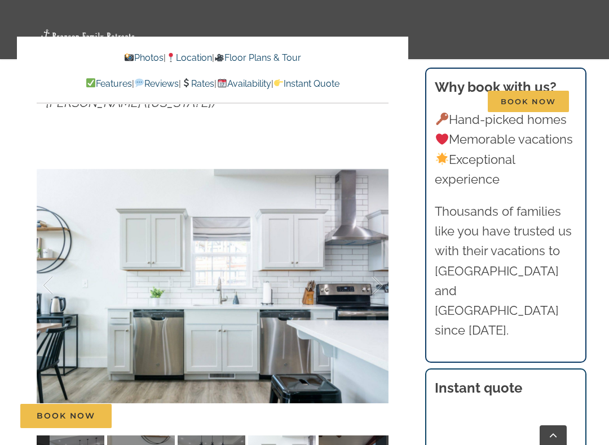
click at [371, 259] on div at bounding box center [365, 286] width 35 height 70
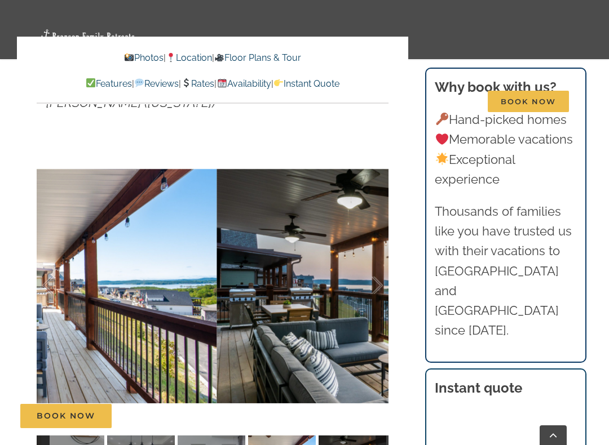
click at [362, 256] on div at bounding box center [365, 286] width 35 height 70
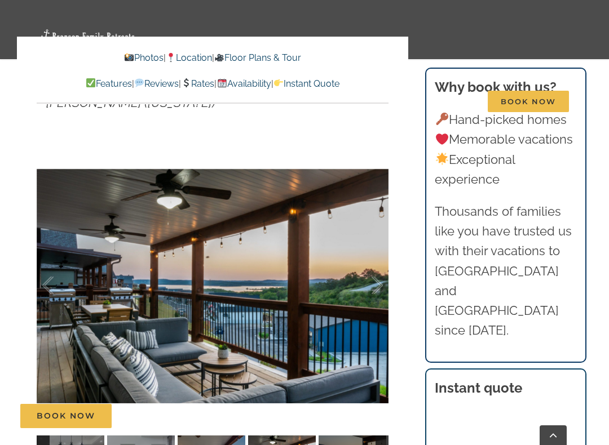
click at [357, 251] on div at bounding box center [365, 286] width 35 height 70
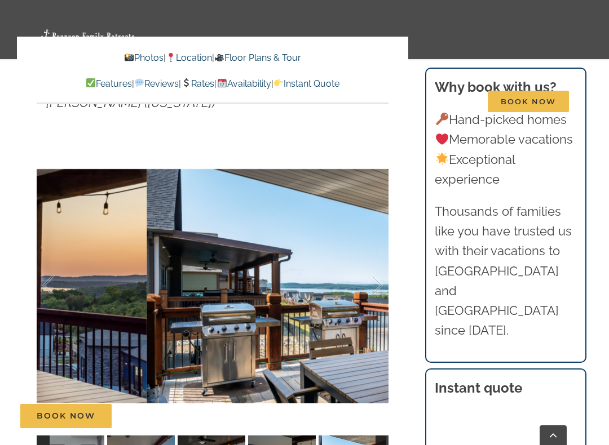
click at [359, 254] on div at bounding box center [365, 286] width 35 height 70
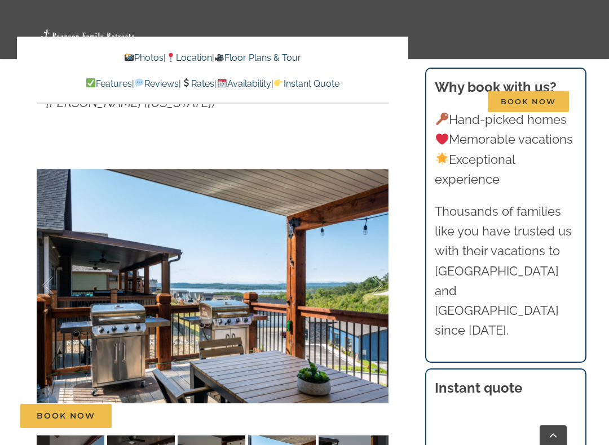
click at [365, 253] on div at bounding box center [365, 286] width 35 height 70
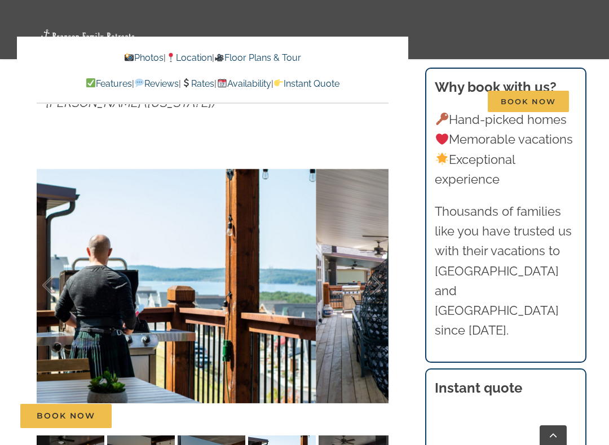
click at [367, 253] on div at bounding box center [365, 286] width 35 height 70
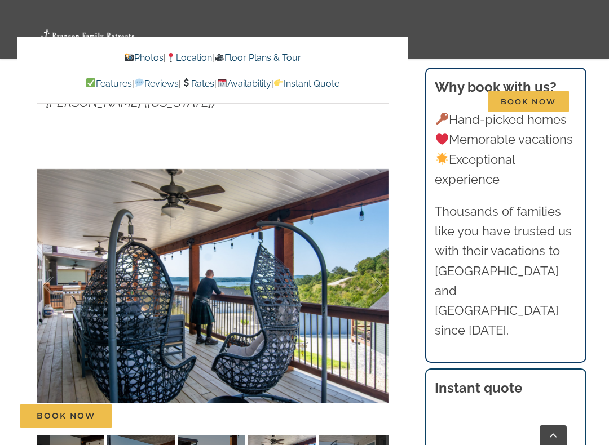
click at [363, 255] on div at bounding box center [365, 286] width 35 height 70
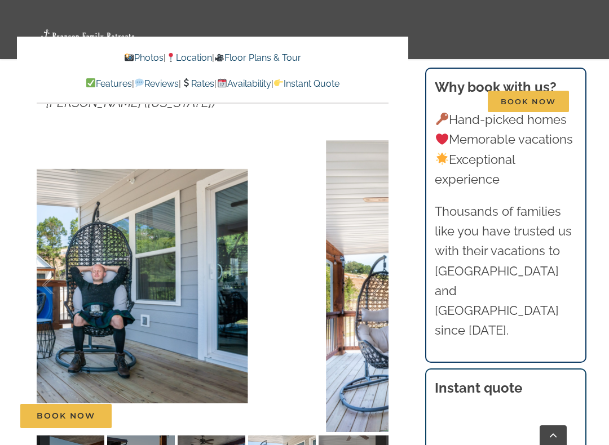
click at [373, 257] on div at bounding box center [365, 286] width 35 height 70
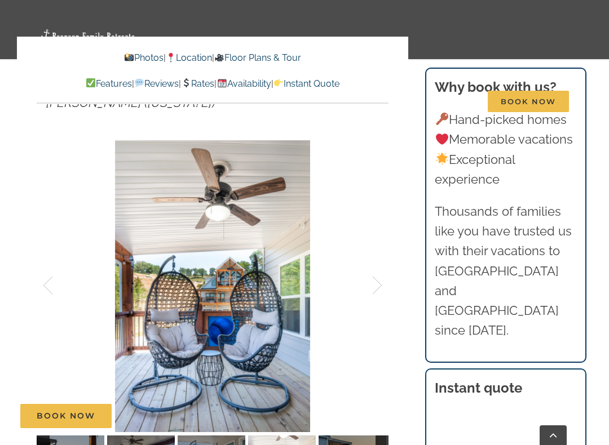
click at [365, 255] on div at bounding box center [365, 286] width 35 height 70
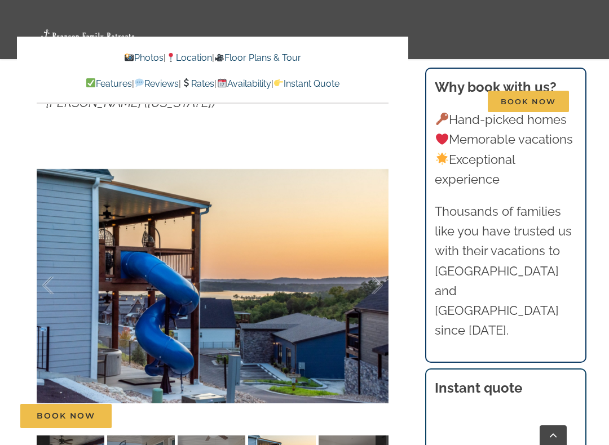
click at [363, 259] on div at bounding box center [365, 286] width 35 height 70
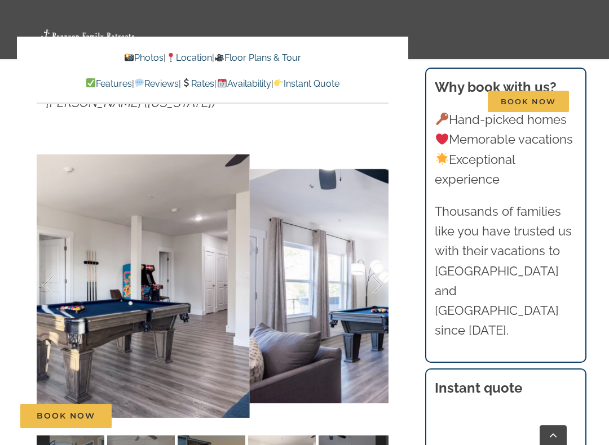
click at [365, 254] on div at bounding box center [365, 286] width 35 height 70
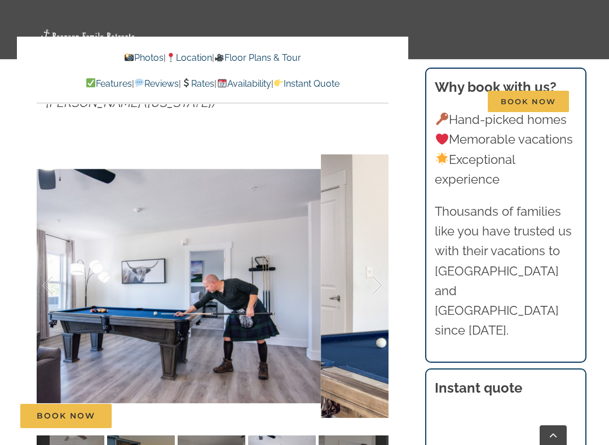
click at [372, 257] on div at bounding box center [365, 286] width 35 height 70
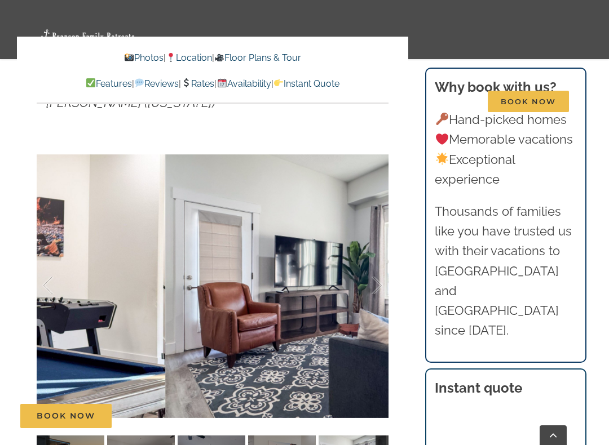
click at [370, 259] on div at bounding box center [365, 286] width 35 height 70
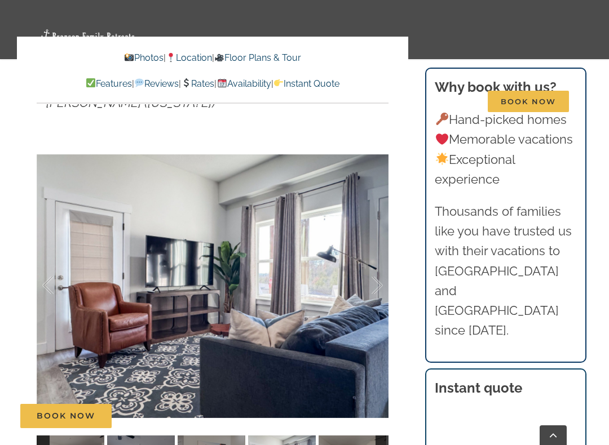
click at [373, 262] on div at bounding box center [365, 286] width 35 height 70
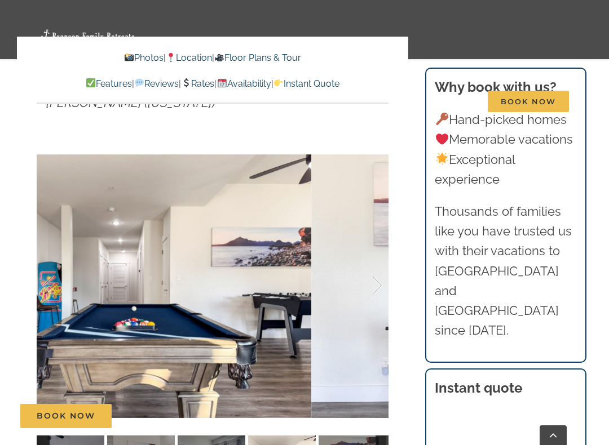
click at [371, 260] on div at bounding box center [365, 286] width 35 height 70
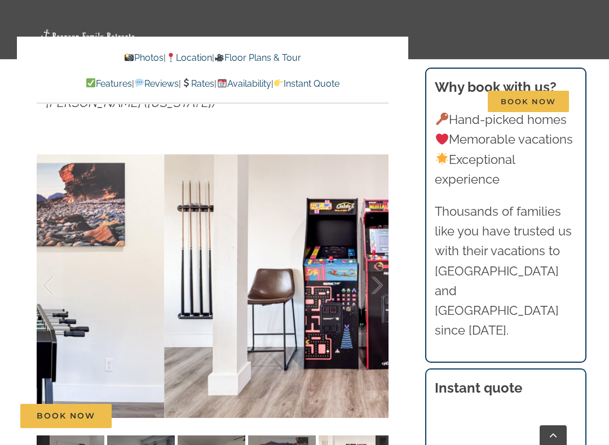
click at [372, 255] on div at bounding box center [365, 286] width 35 height 70
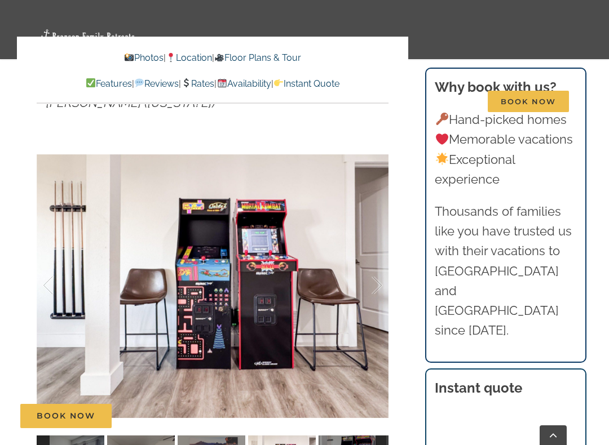
click at [366, 259] on div at bounding box center [365, 286] width 35 height 70
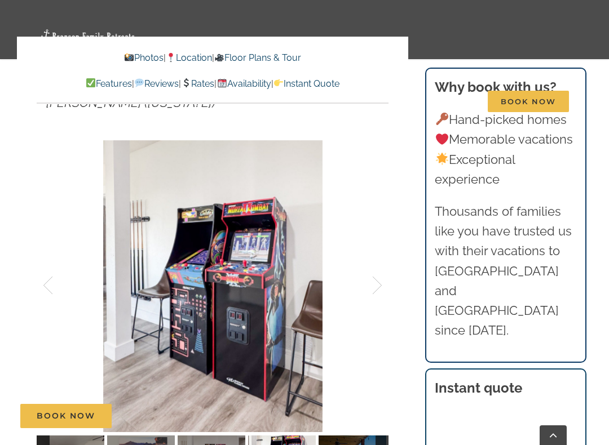
click at [364, 258] on div at bounding box center [365, 286] width 35 height 70
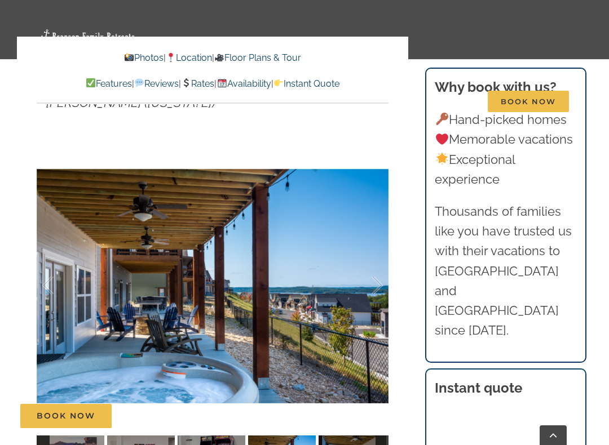
click at [370, 269] on div at bounding box center [365, 286] width 35 height 70
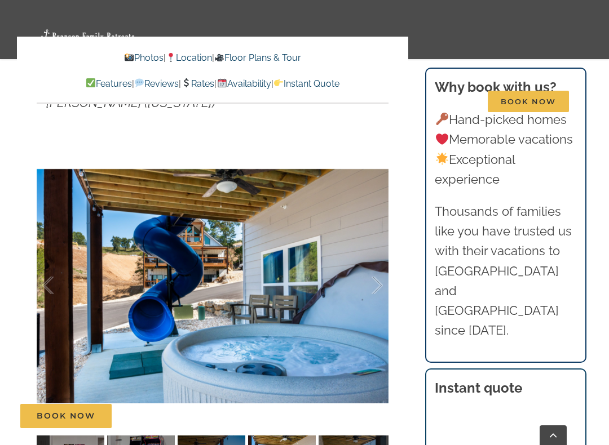
click at [370, 274] on div at bounding box center [365, 286] width 35 height 70
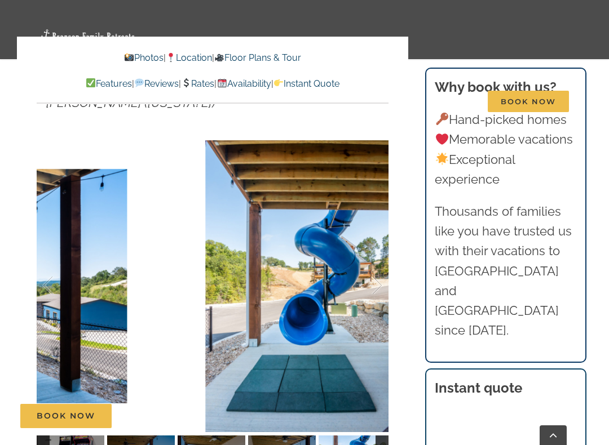
click at [373, 276] on div at bounding box center [365, 286] width 35 height 70
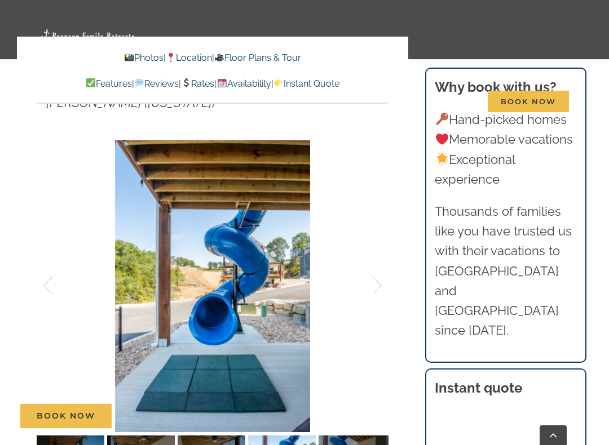
click at [380, 268] on div at bounding box center [365, 286] width 35 height 70
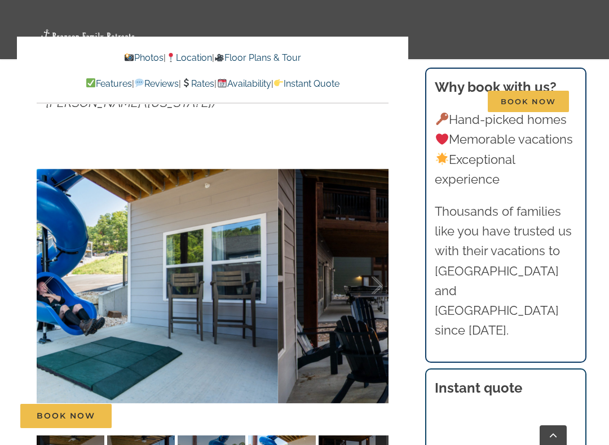
click at [376, 263] on div at bounding box center [365, 286] width 35 height 70
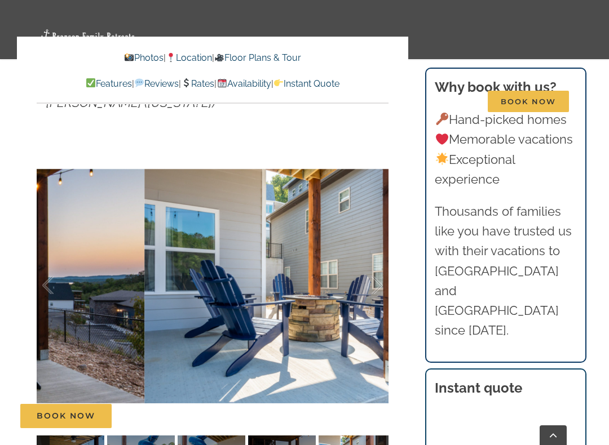
click at [376, 255] on div at bounding box center [365, 286] width 35 height 70
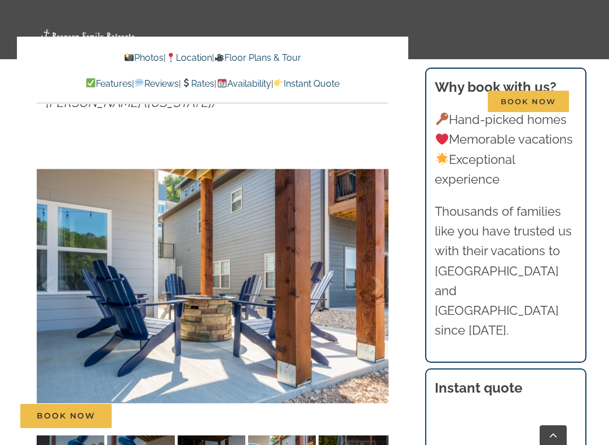
click at [375, 255] on div at bounding box center [365, 286] width 35 height 70
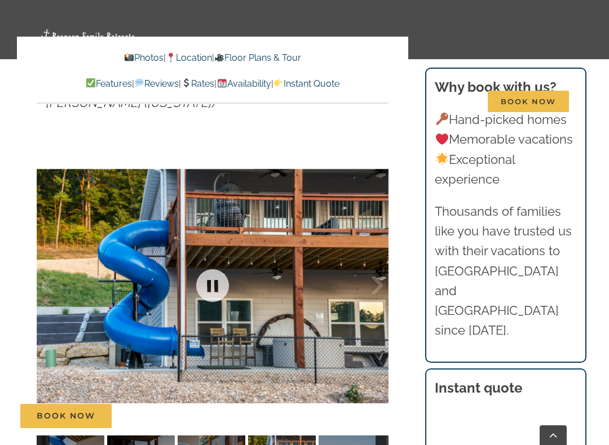
click at [375, 261] on div at bounding box center [365, 286] width 35 height 70
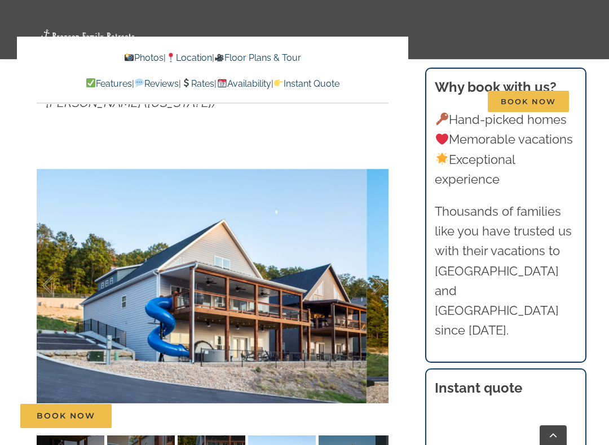
click at [376, 260] on div at bounding box center [365, 286] width 35 height 70
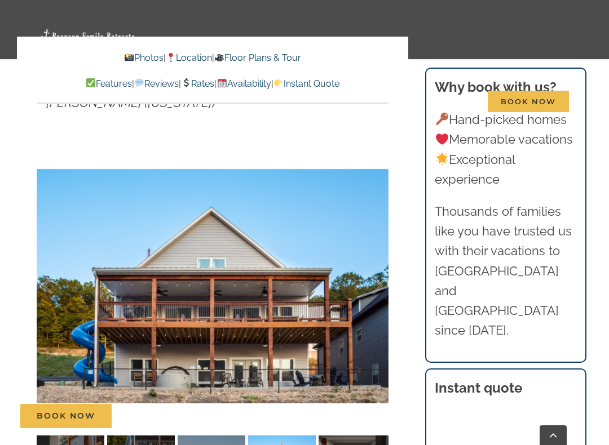
click at [380, 264] on div at bounding box center [365, 286] width 35 height 70
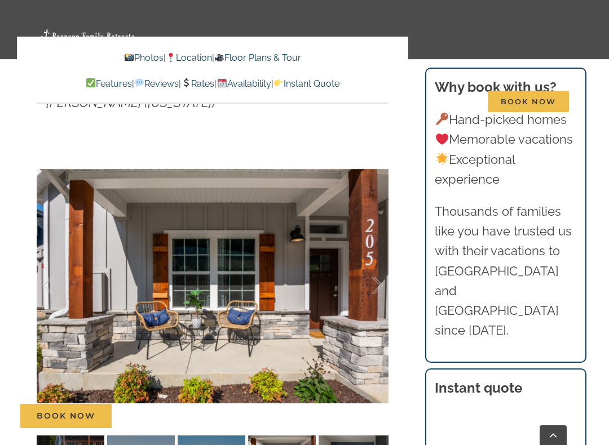
click at [381, 268] on div at bounding box center [365, 286] width 35 height 70
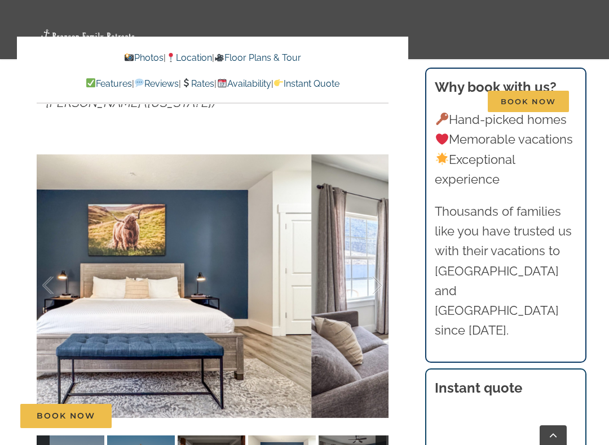
click at [380, 265] on div at bounding box center [365, 286] width 35 height 70
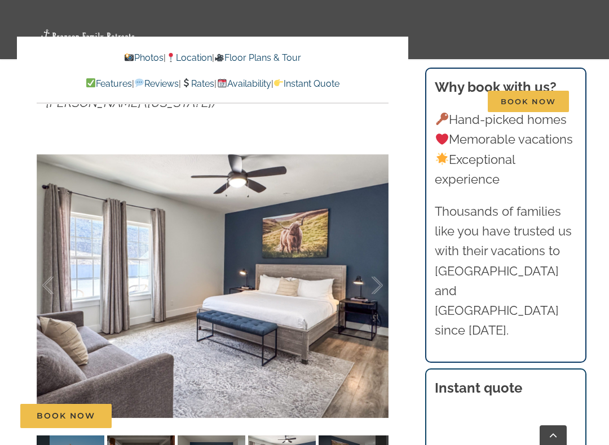
click at [379, 263] on div at bounding box center [365, 286] width 35 height 70
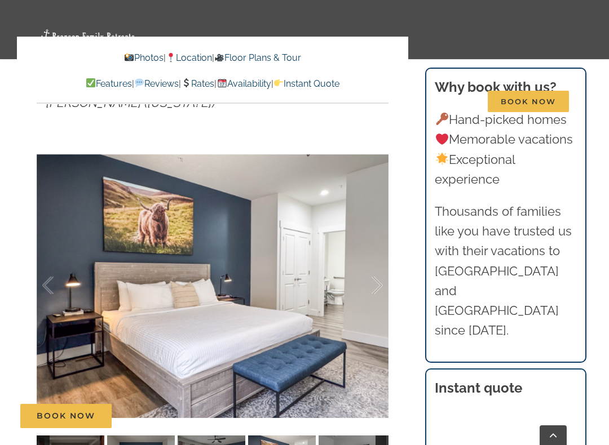
click at [375, 260] on div at bounding box center [365, 286] width 35 height 70
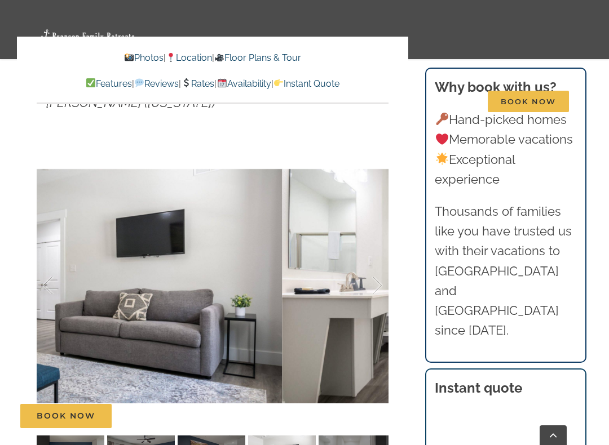
click at [374, 263] on div at bounding box center [365, 286] width 35 height 70
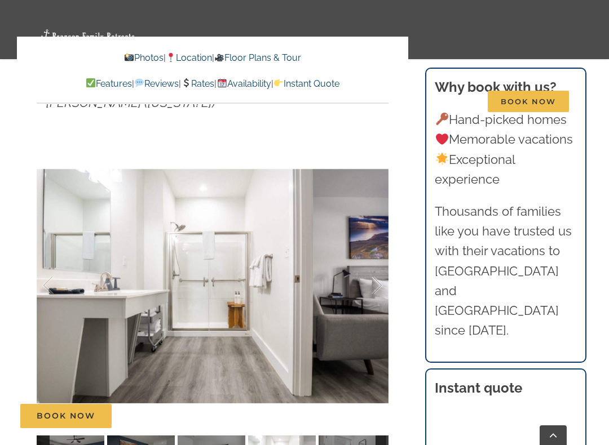
click at [380, 274] on div at bounding box center [365, 286] width 35 height 70
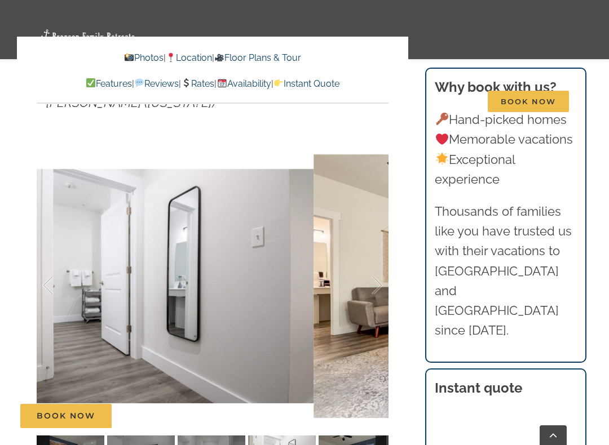
click at [374, 265] on div at bounding box center [365, 286] width 35 height 70
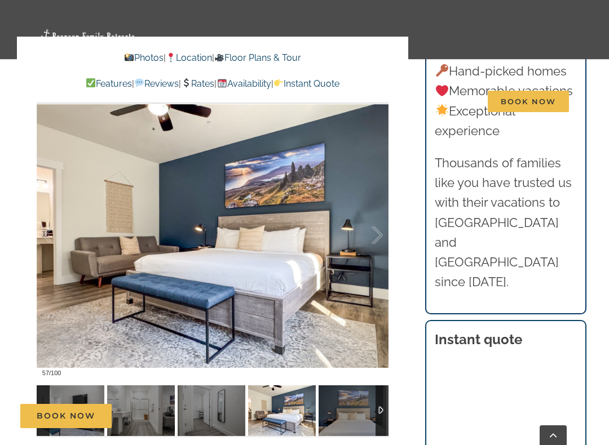
scroll to position [867, 0]
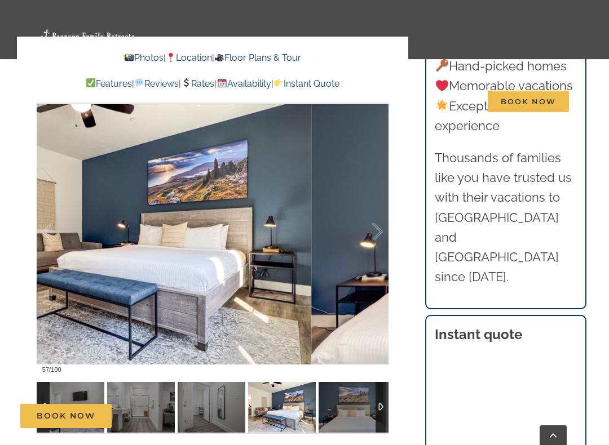
click at [371, 206] on div at bounding box center [365, 232] width 35 height 70
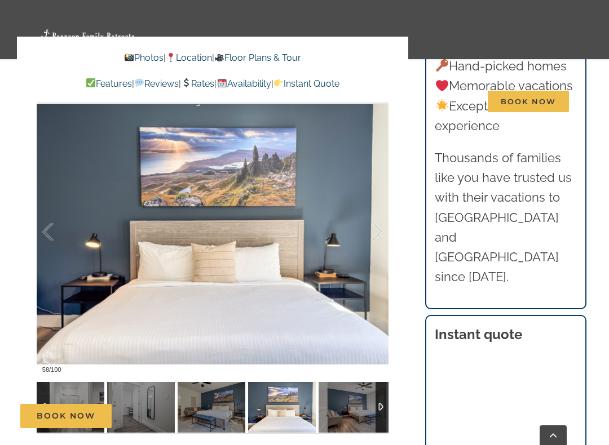
click at [369, 206] on div at bounding box center [365, 232] width 35 height 70
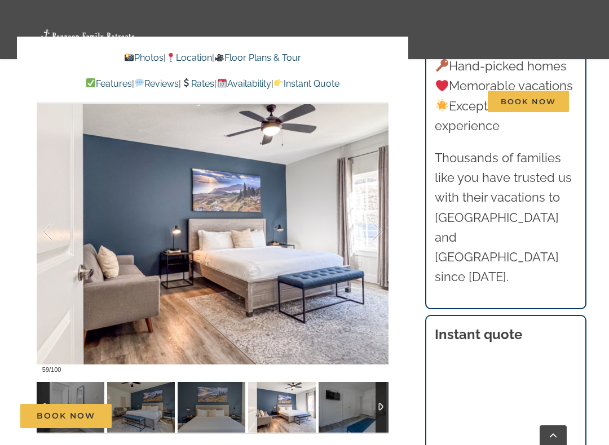
click at [370, 197] on div at bounding box center [365, 232] width 35 height 70
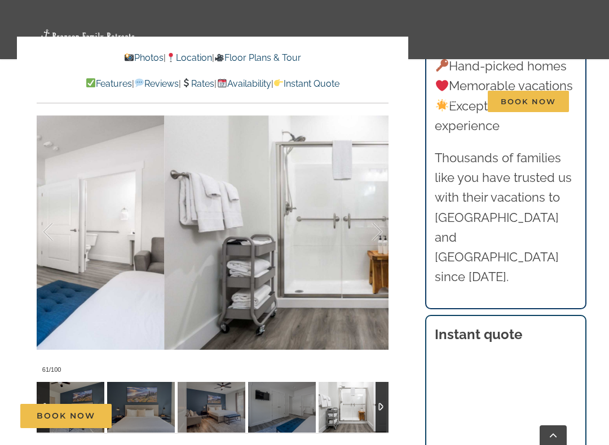
click at [375, 206] on div at bounding box center [365, 232] width 35 height 70
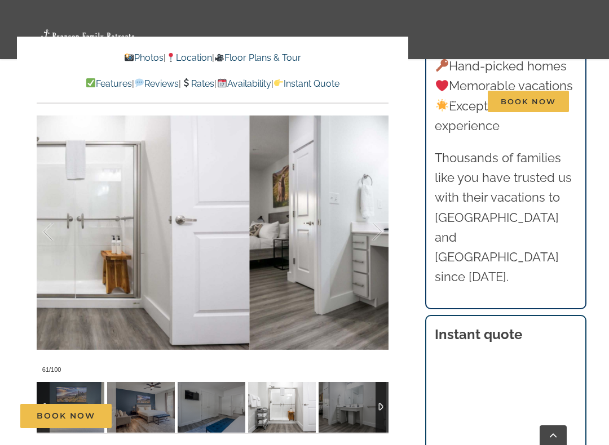
click at [373, 209] on div at bounding box center [365, 232] width 35 height 70
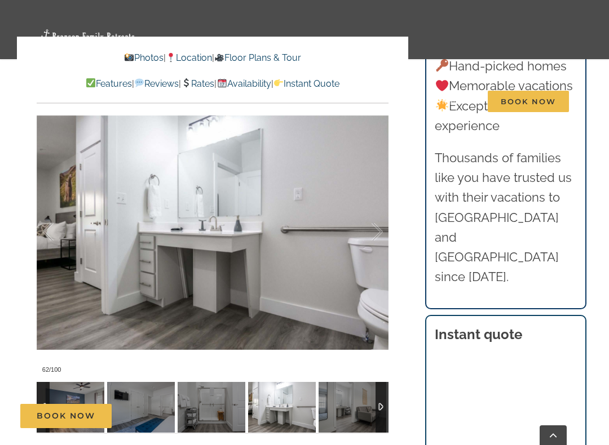
click at [371, 207] on div at bounding box center [365, 232] width 35 height 70
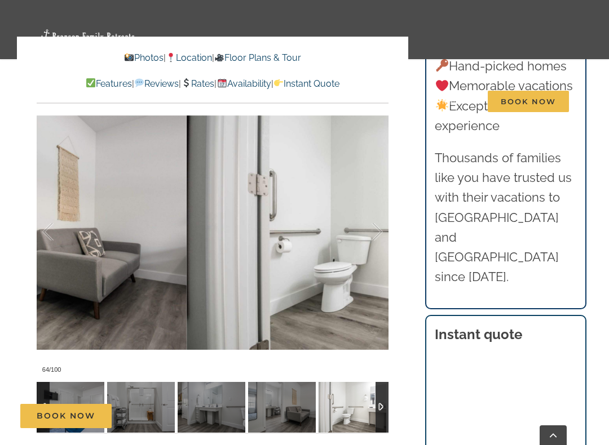
click at [373, 211] on div at bounding box center [365, 232] width 35 height 70
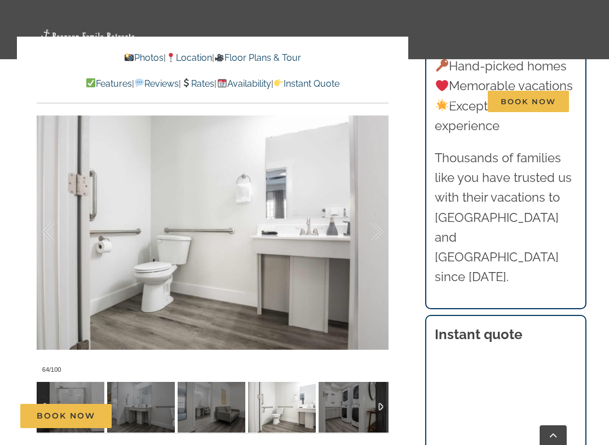
click at [380, 201] on div at bounding box center [365, 232] width 35 height 70
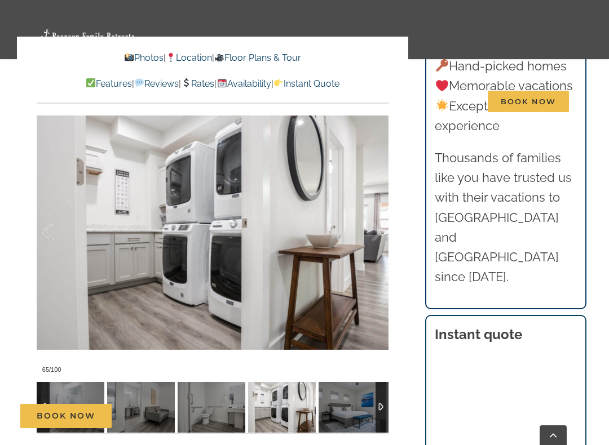
click at [376, 211] on div at bounding box center [365, 232] width 35 height 70
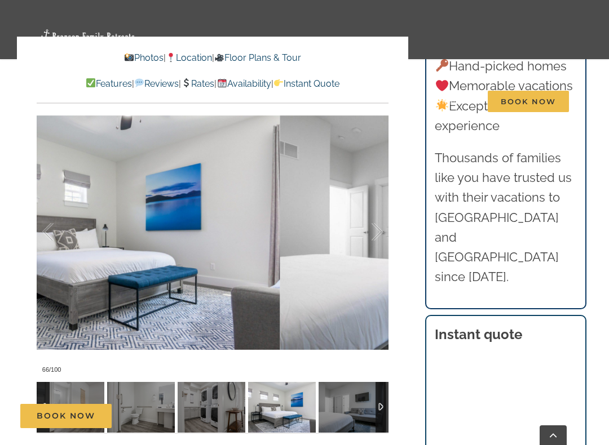
click at [378, 201] on div at bounding box center [365, 232] width 35 height 70
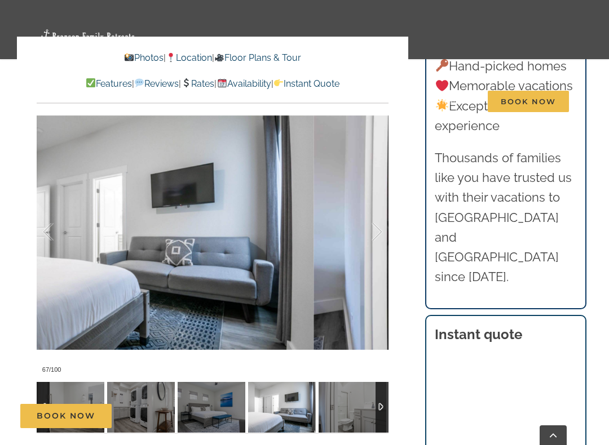
click at [377, 202] on div at bounding box center [365, 232] width 35 height 70
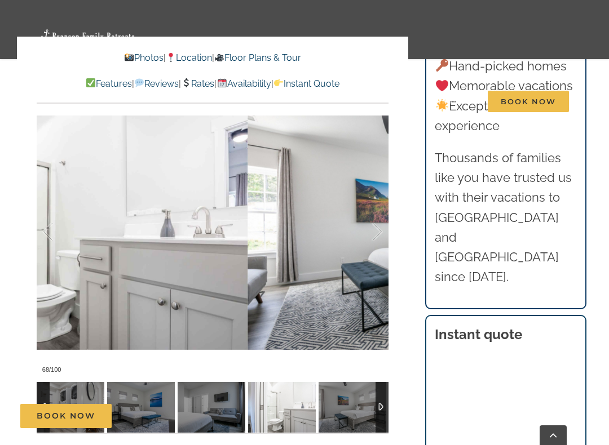
click at [372, 197] on div at bounding box center [365, 232] width 35 height 70
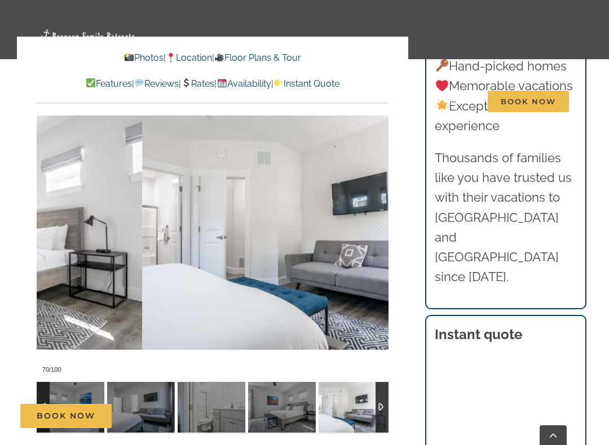
click at [370, 202] on div at bounding box center [365, 232] width 35 height 70
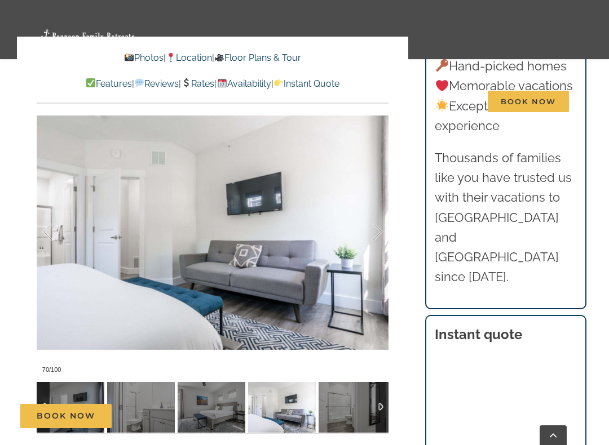
click at [370, 199] on div at bounding box center [365, 232] width 35 height 70
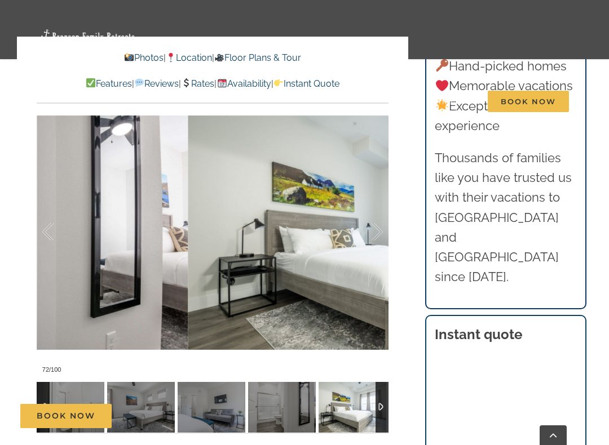
click at [380, 205] on div at bounding box center [365, 232] width 35 height 70
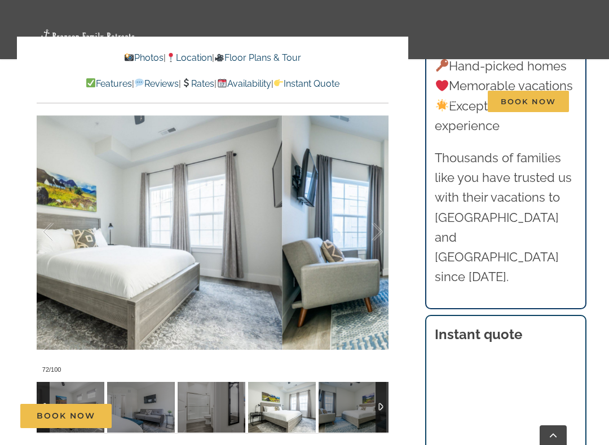
click at [374, 202] on div at bounding box center [365, 232] width 35 height 70
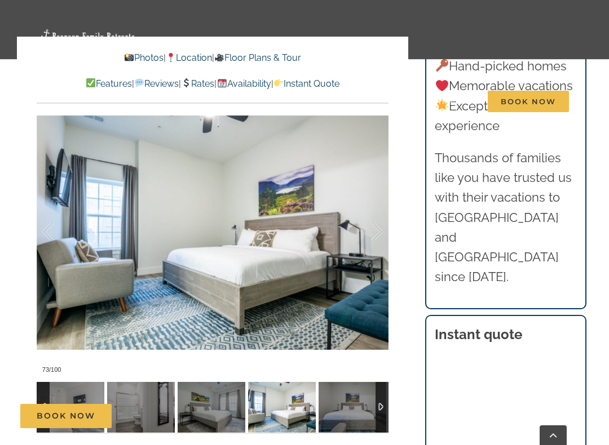
click at [372, 205] on div at bounding box center [365, 232] width 35 height 70
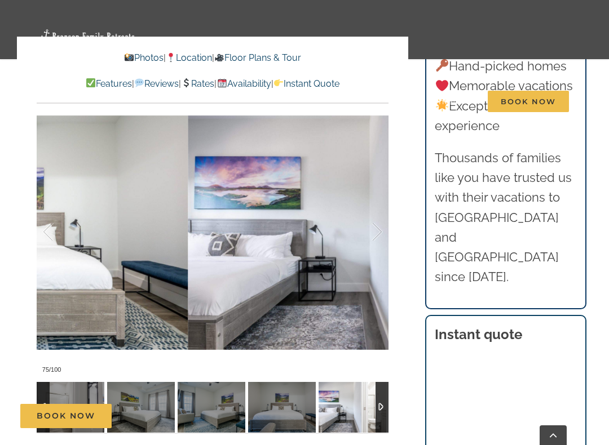
click at [373, 203] on div at bounding box center [365, 232] width 35 height 70
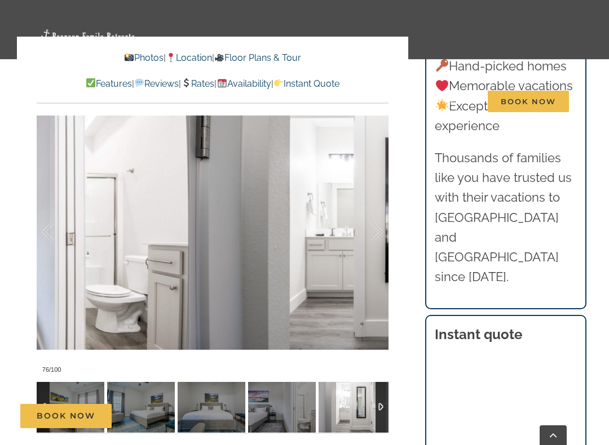
click at [376, 199] on div at bounding box center [365, 232] width 35 height 70
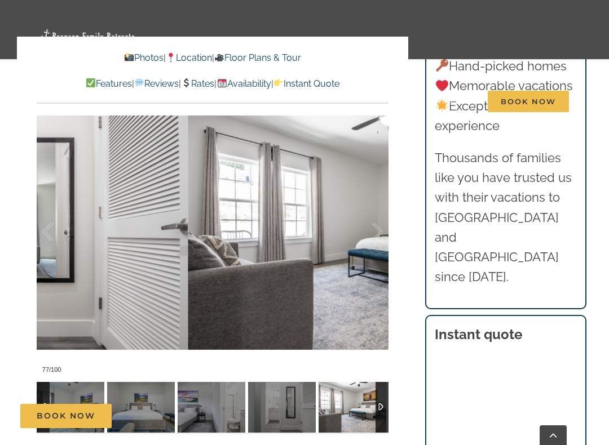
click at [377, 203] on div at bounding box center [365, 232] width 35 height 70
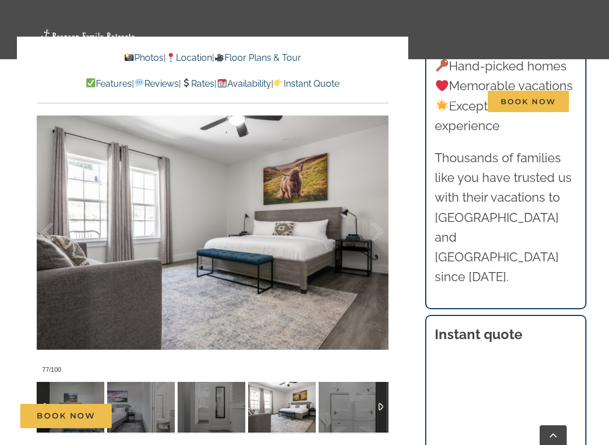
click at [374, 209] on div at bounding box center [365, 232] width 35 height 70
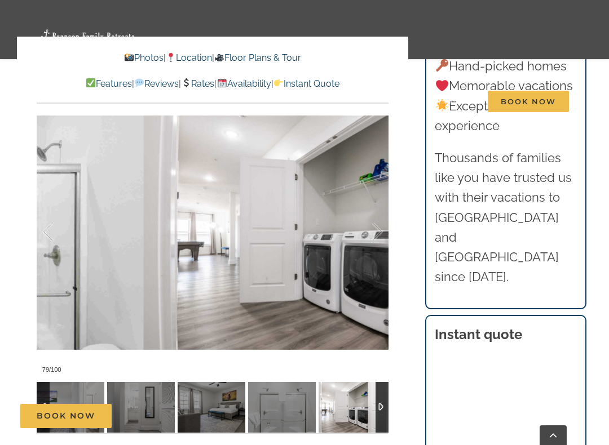
click at [374, 207] on div at bounding box center [365, 232] width 35 height 70
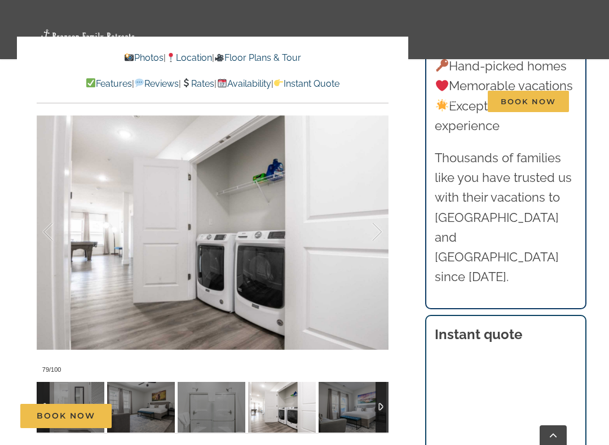
click at [380, 206] on div at bounding box center [365, 232] width 35 height 70
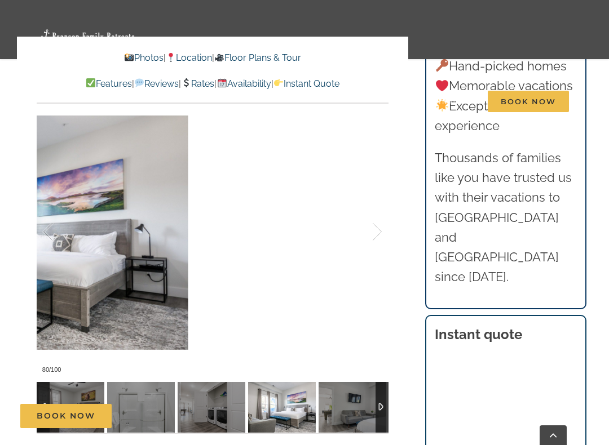
click at [371, 207] on div at bounding box center [365, 232] width 35 height 70
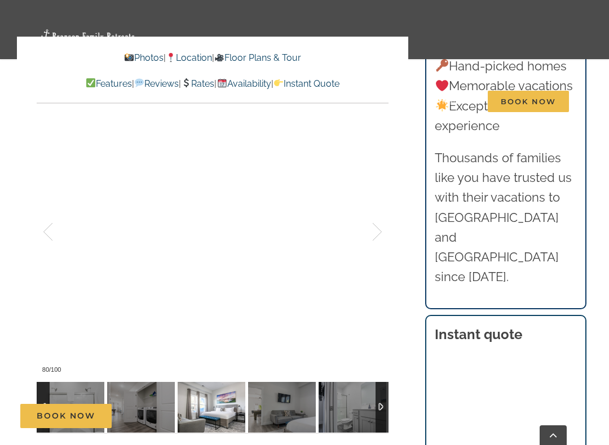
click at [376, 210] on div at bounding box center [365, 232] width 35 height 70
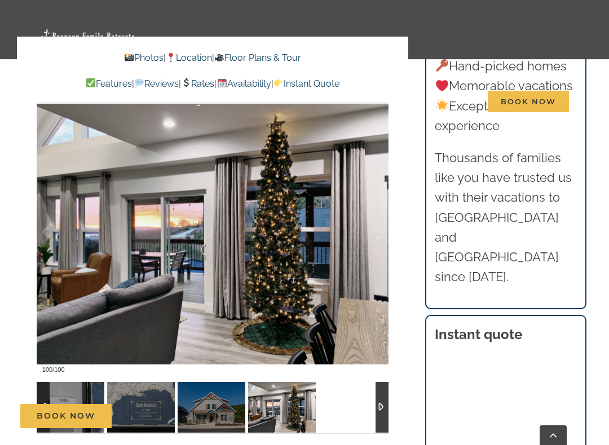
click at [344, 381] on div at bounding box center [213, 407] width 352 height 51
click at [379, 211] on div at bounding box center [365, 232] width 35 height 70
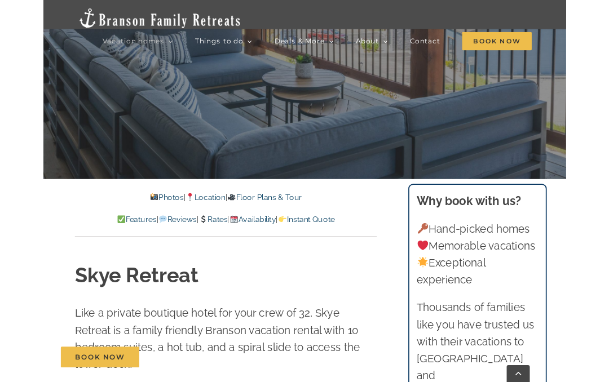
scroll to position [268, 0]
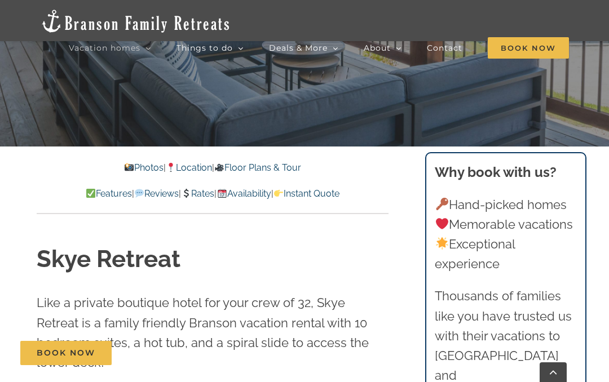
click at [264, 193] on link "Availability" at bounding box center [243, 193] width 54 height 11
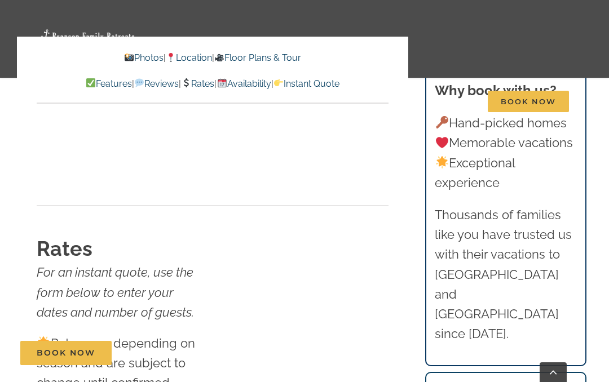
scroll to position [7155, 0]
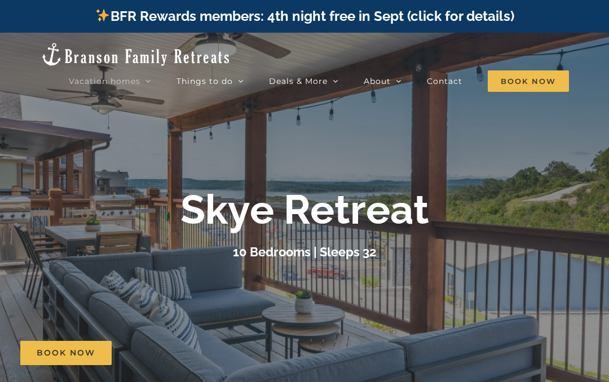
click at [523, 75] on span "Book Now" at bounding box center [527, 80] width 81 height 21
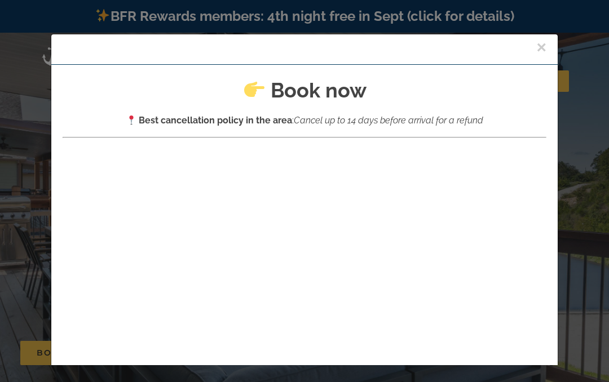
click at [539, 47] on button "×" at bounding box center [541, 47] width 10 height 17
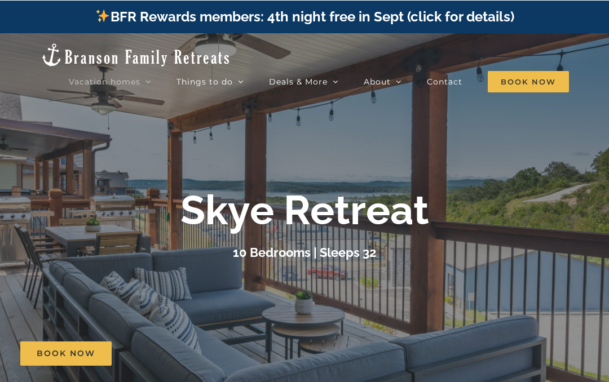
scroll to position [6940, 0]
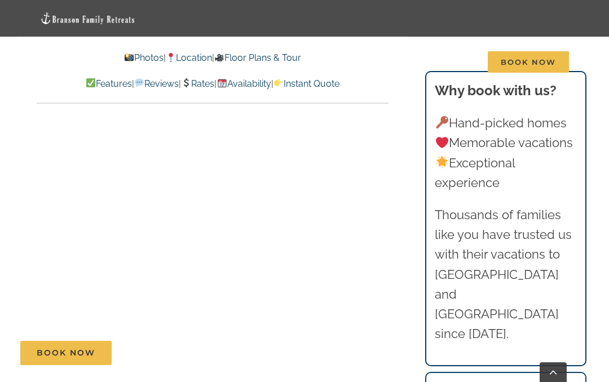
scroll to position [630, 0]
